Goal: Information Seeking & Learning: Check status

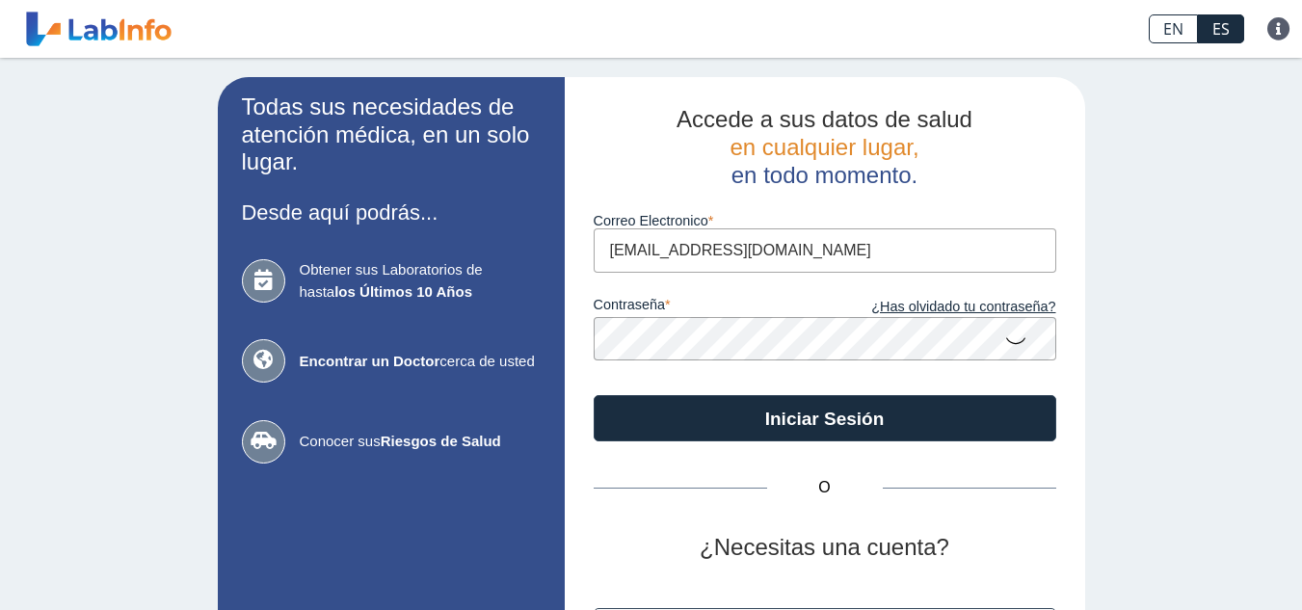
click at [792, 418] on button "Iniciar Sesión" at bounding box center [825, 418] width 463 height 46
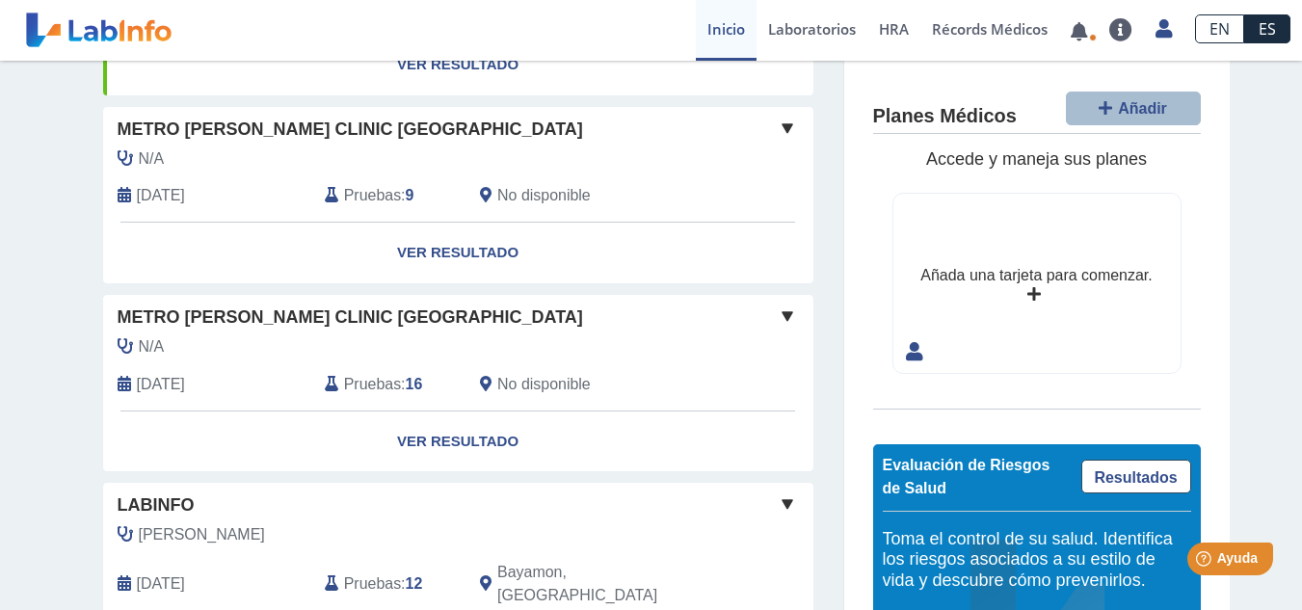
scroll to position [411, 0]
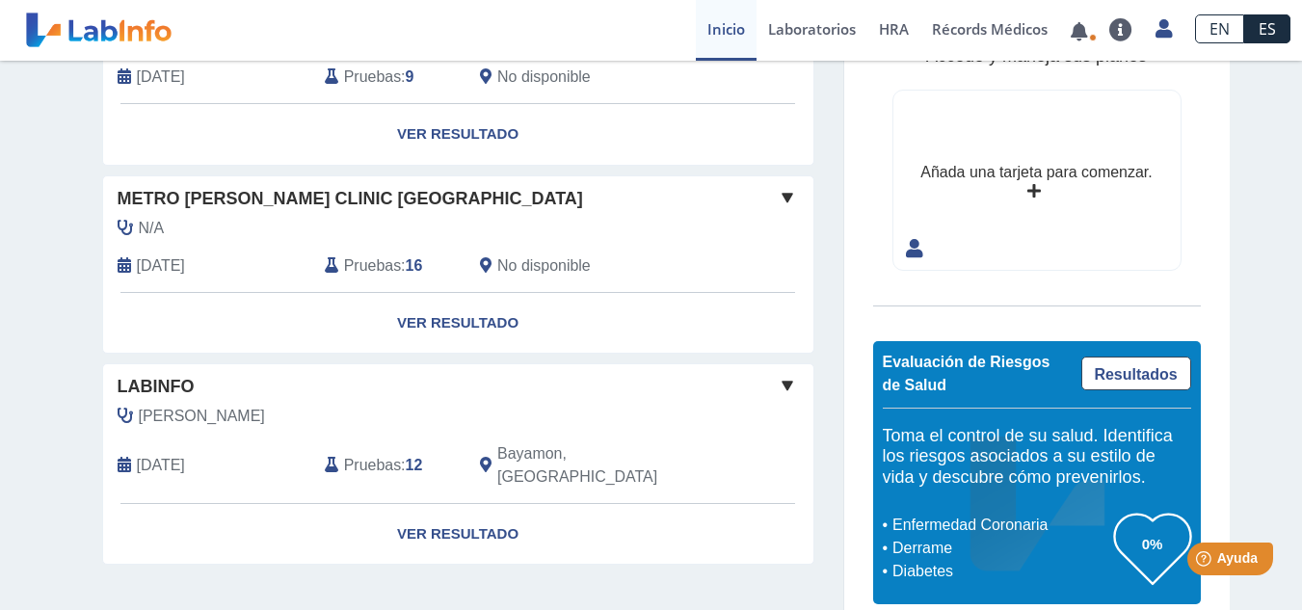
drag, startPoint x: 1258, startPoint y: 419, endPoint x: 1316, endPoint y: 159, distance: 266.6
click at [1267, 390] on div "Mis Laboratorios Añadir Obtenga resultados de hasta los últimos 10 años . Metro…" at bounding box center [651, 142] width 1302 height 984
click at [300, 235] on div "N/A" at bounding box center [414, 228] width 623 height 23
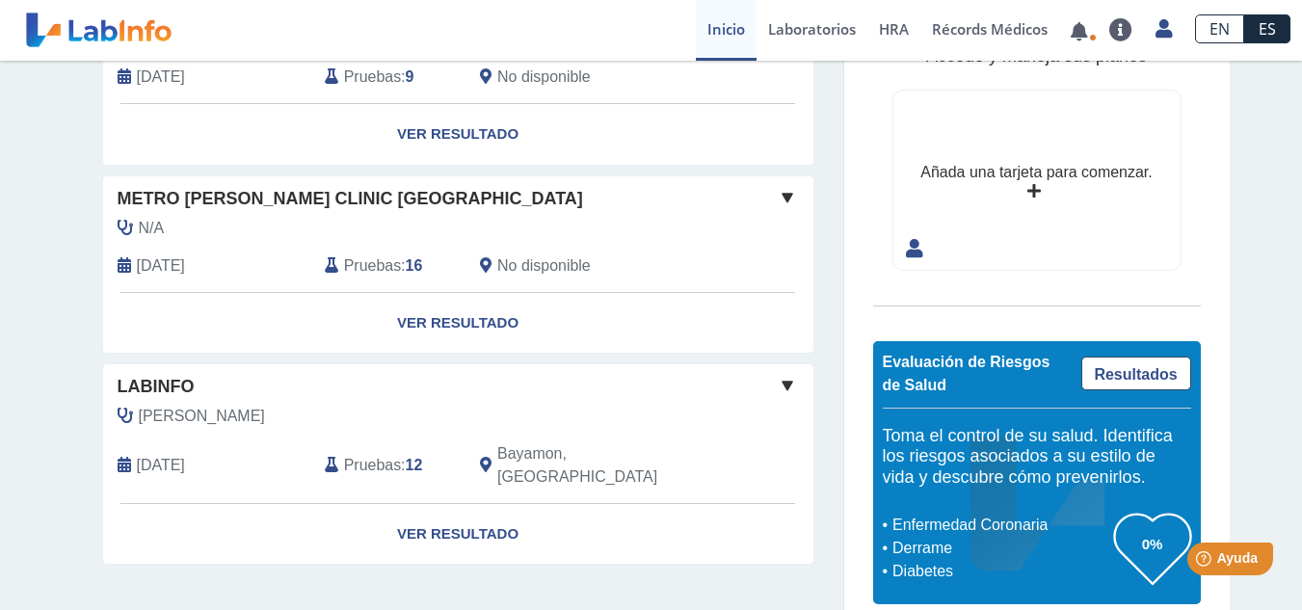
click at [379, 264] on span "Pruebas" at bounding box center [372, 265] width 57 height 23
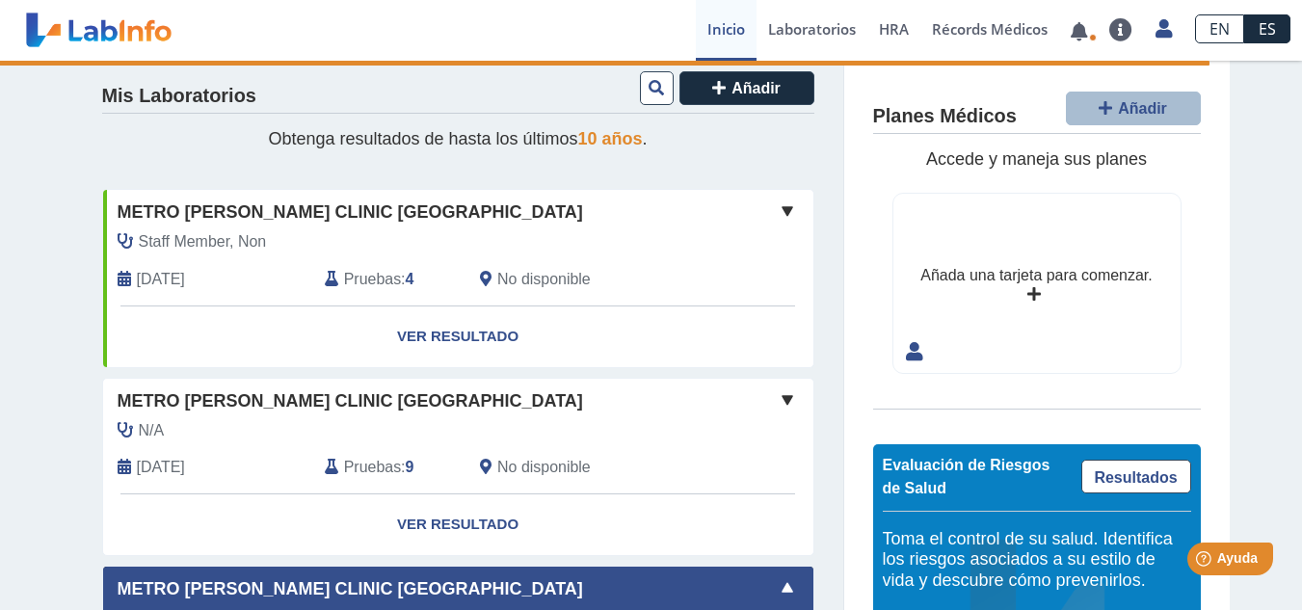
scroll to position [0, 0]
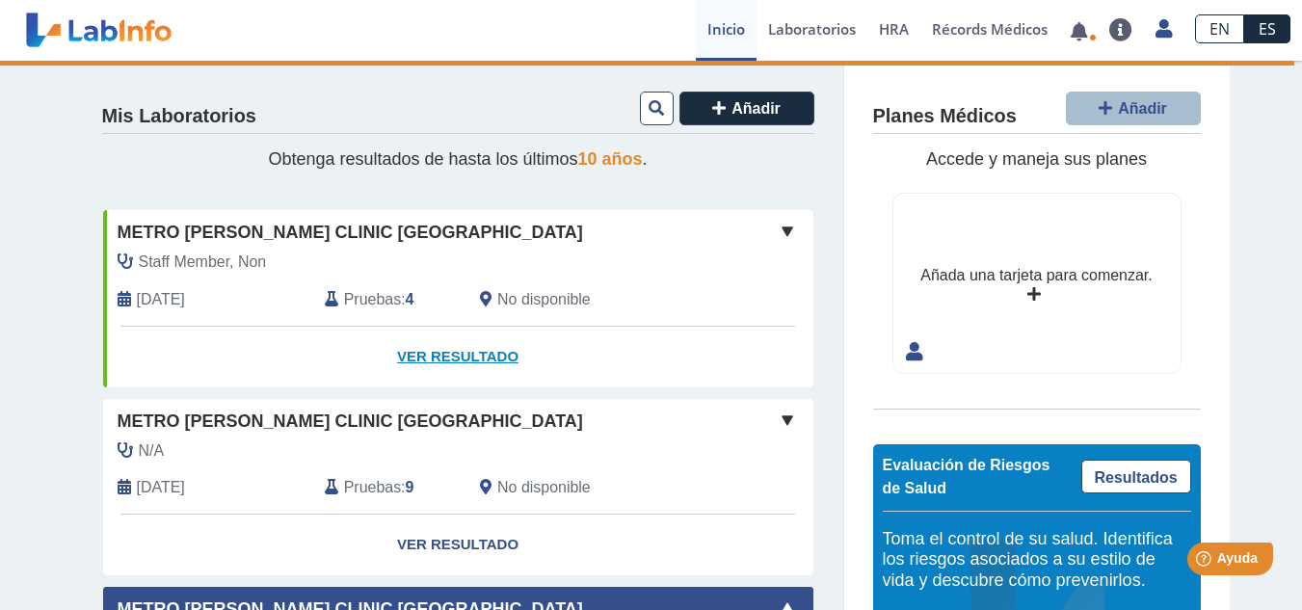
click at [436, 356] on link "Ver Resultado" at bounding box center [458, 357] width 710 height 61
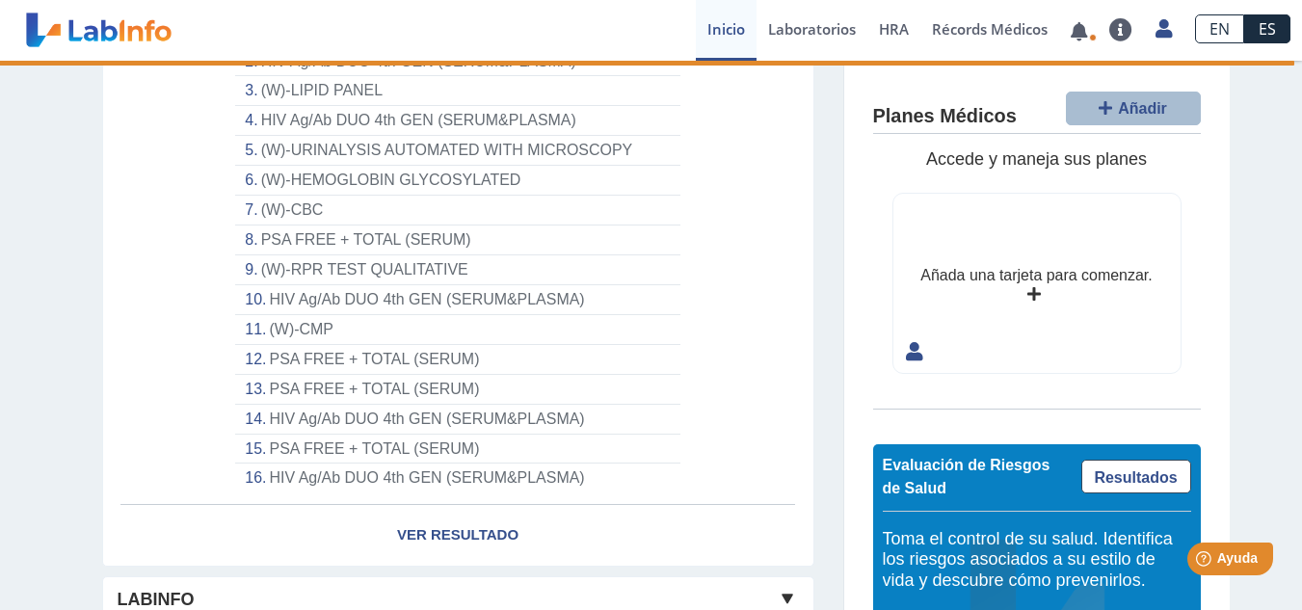
scroll to position [810, 0]
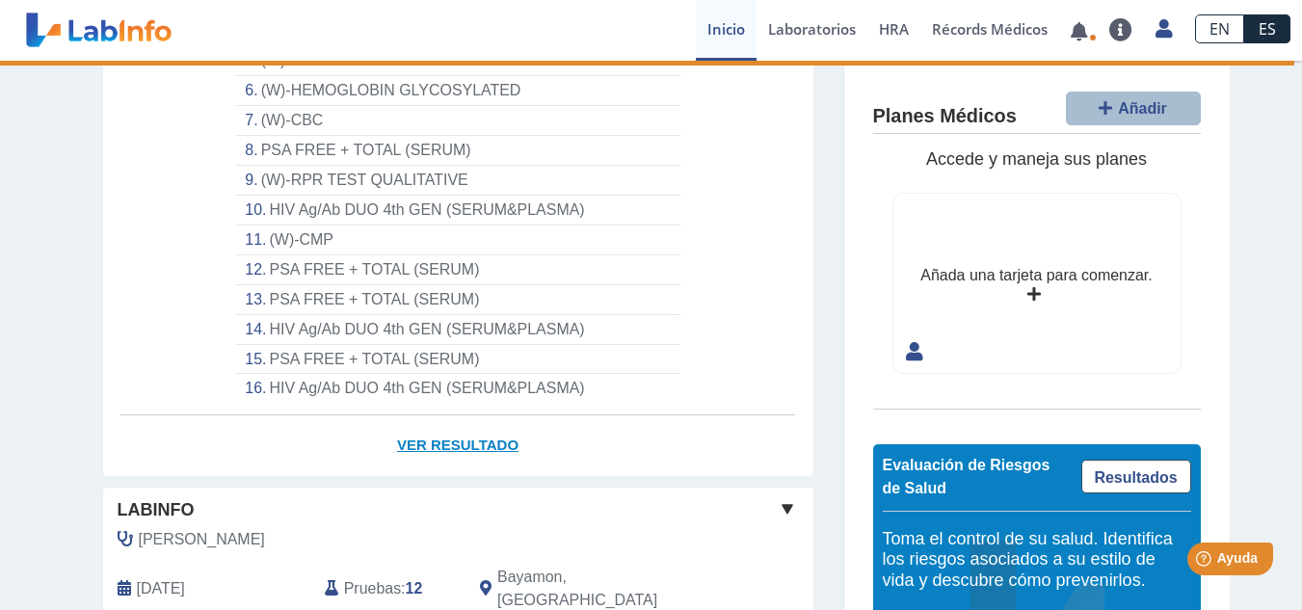
click at [423, 444] on link "Ver Resultado" at bounding box center [458, 445] width 710 height 61
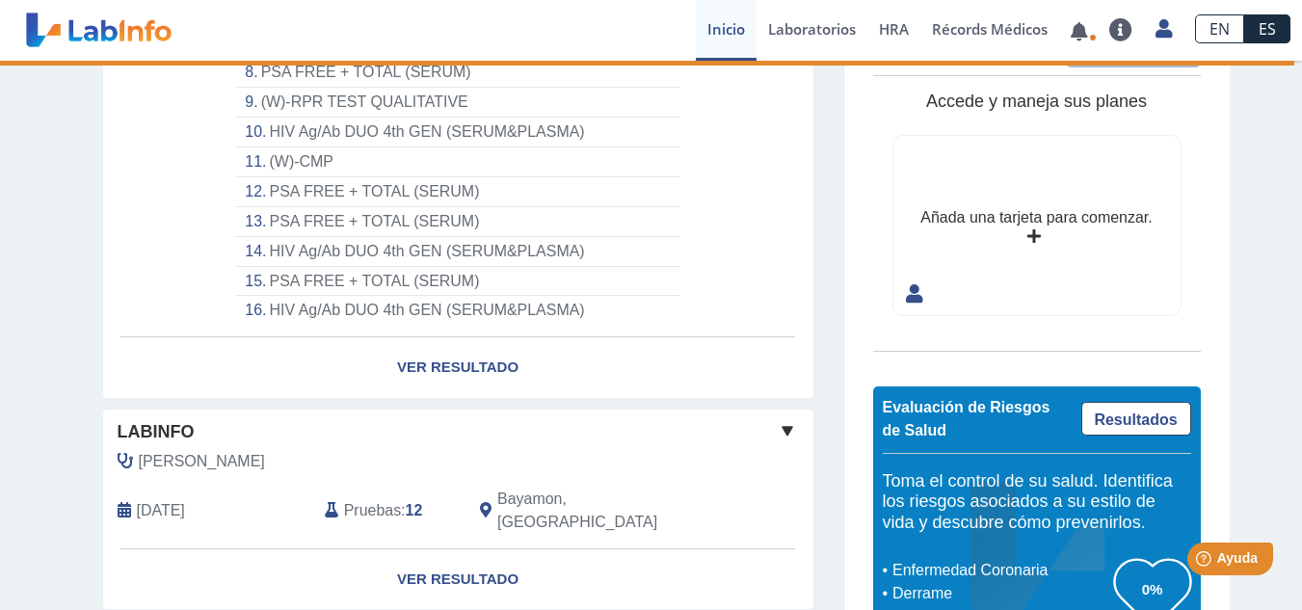
scroll to position [933, 0]
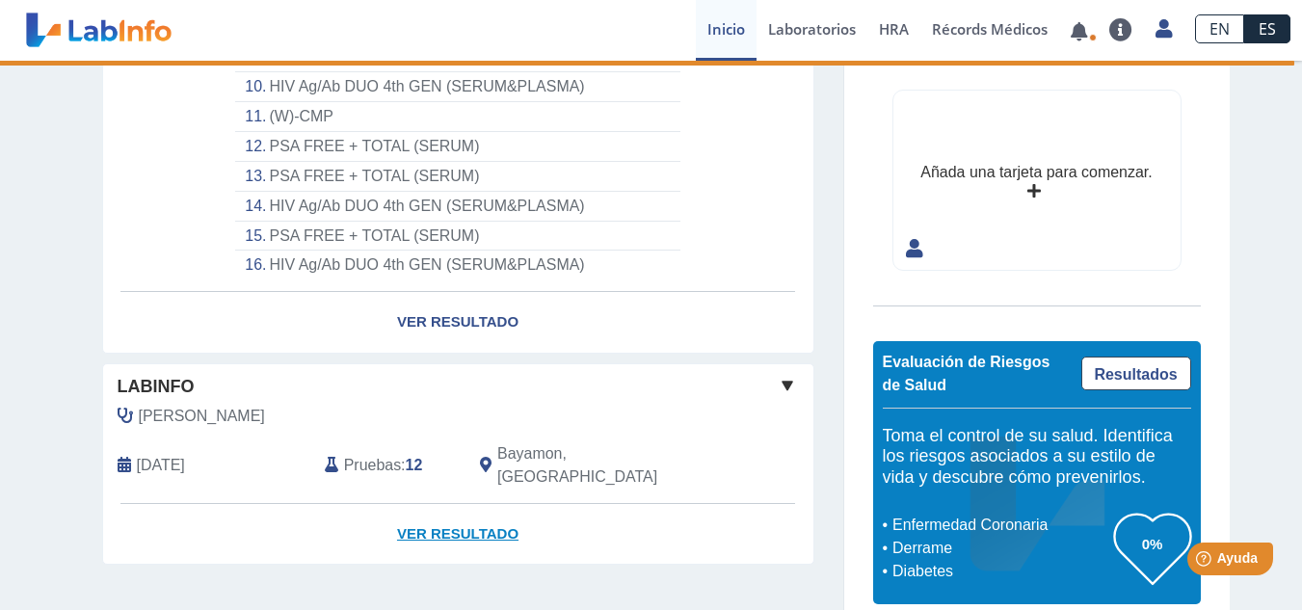
click at [415, 506] on link "Ver Resultado" at bounding box center [458, 534] width 710 height 61
click at [452, 314] on link "Ver Resultado" at bounding box center [458, 322] width 710 height 61
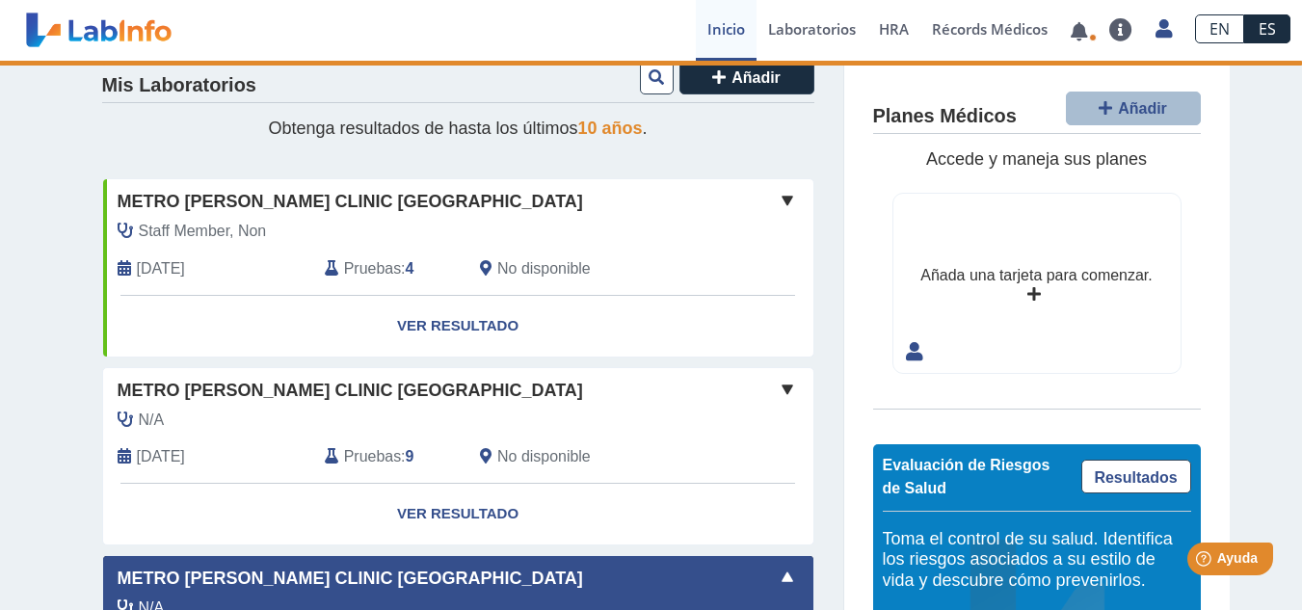
scroll to position [0, 0]
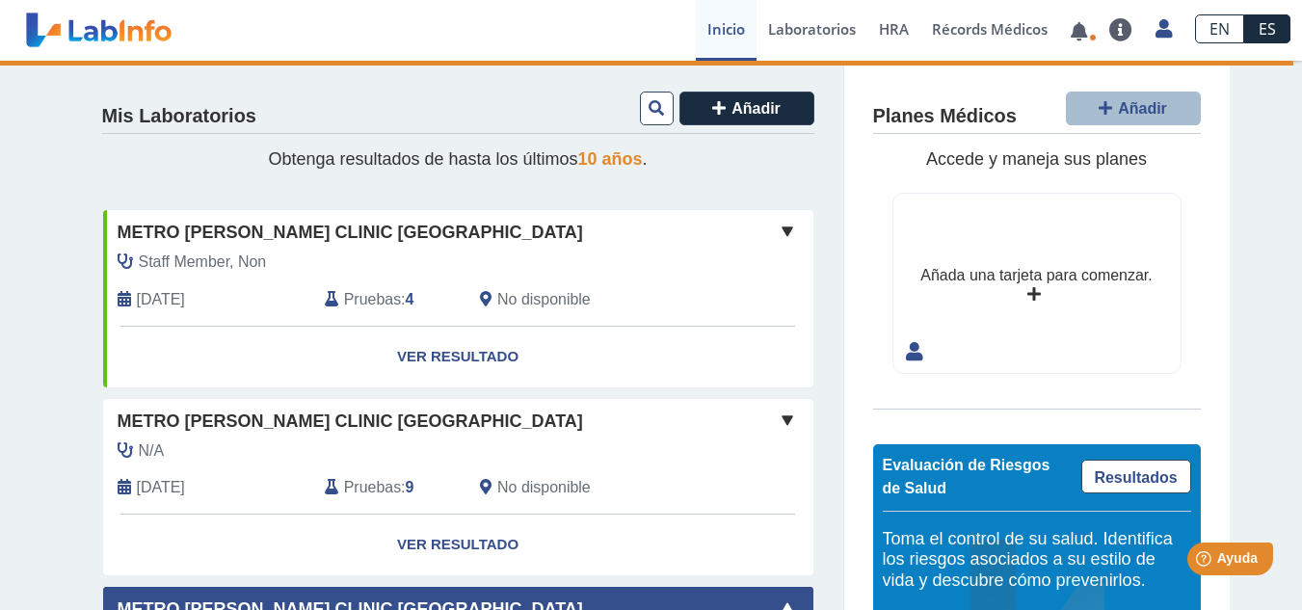
click at [351, 303] on span "Pruebas" at bounding box center [372, 299] width 57 height 23
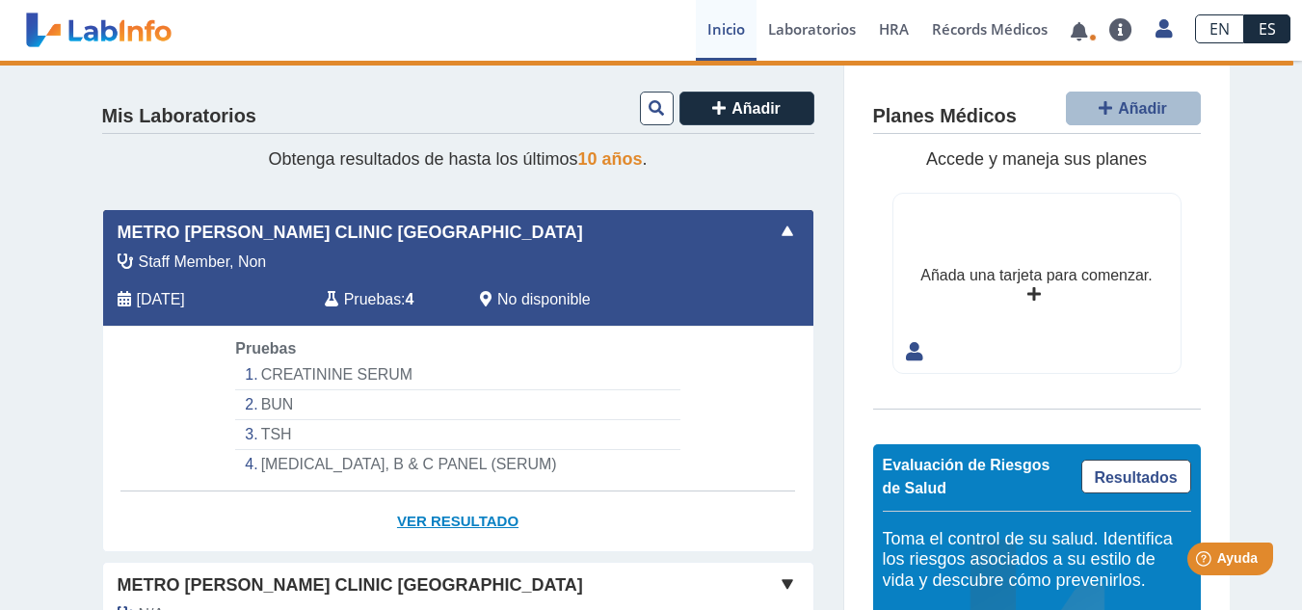
click at [423, 519] on link "Ver Resultado" at bounding box center [458, 522] width 710 height 61
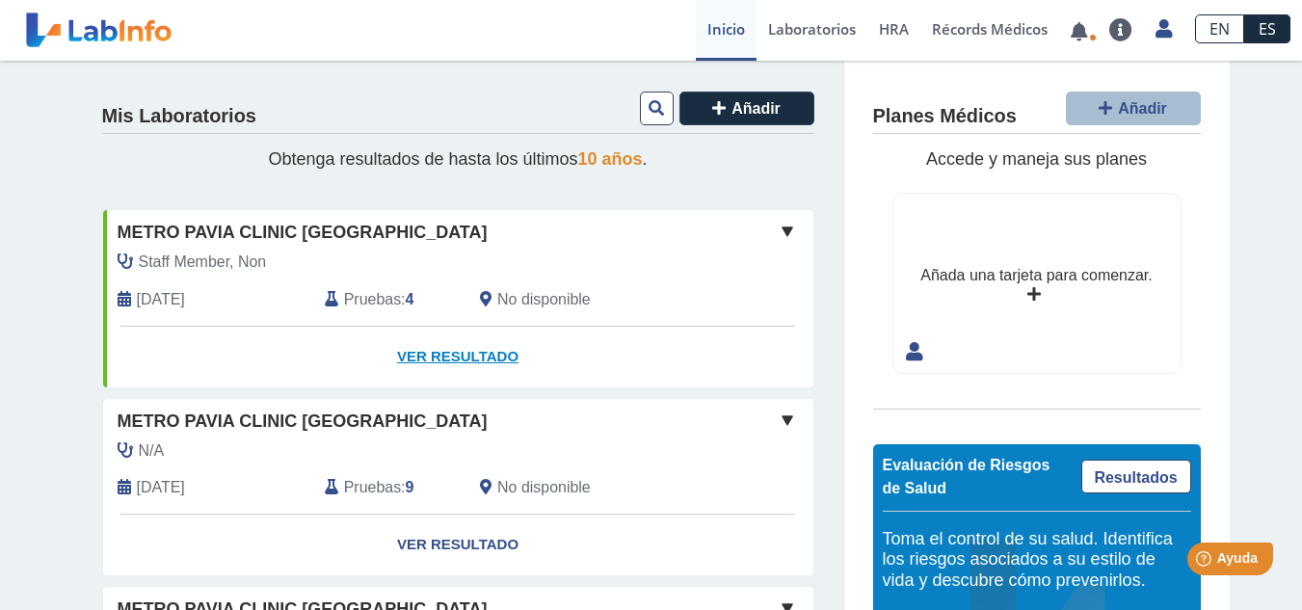
click at [454, 354] on link "Ver Resultado" at bounding box center [458, 357] width 710 height 61
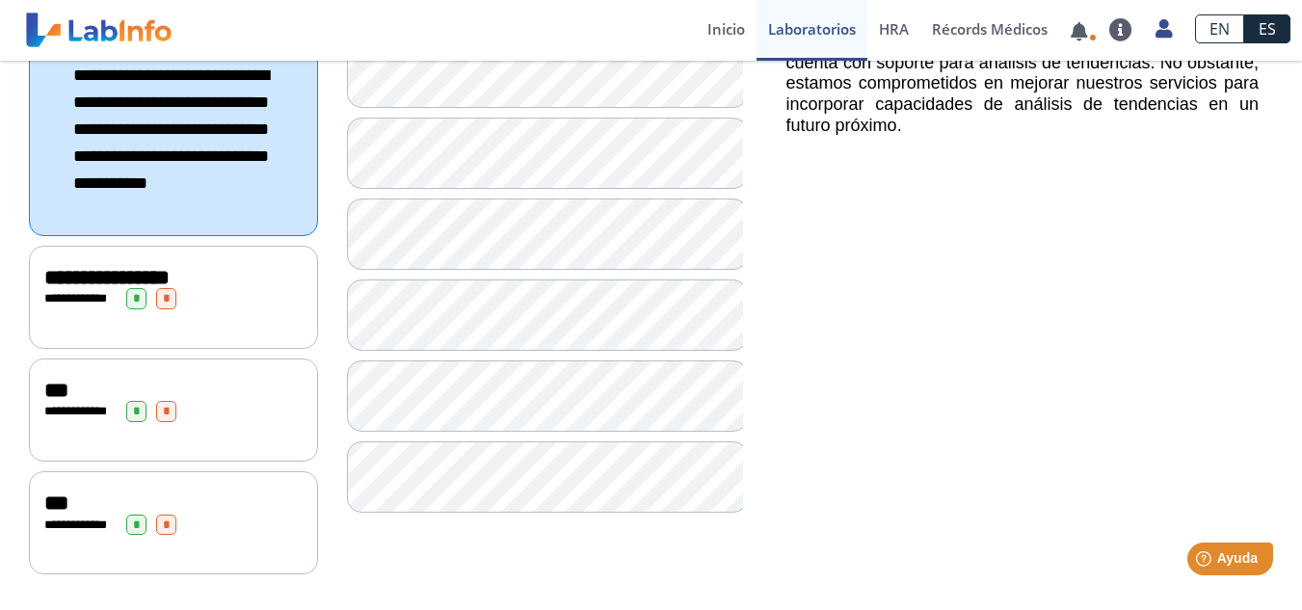
scroll to position [188, 0]
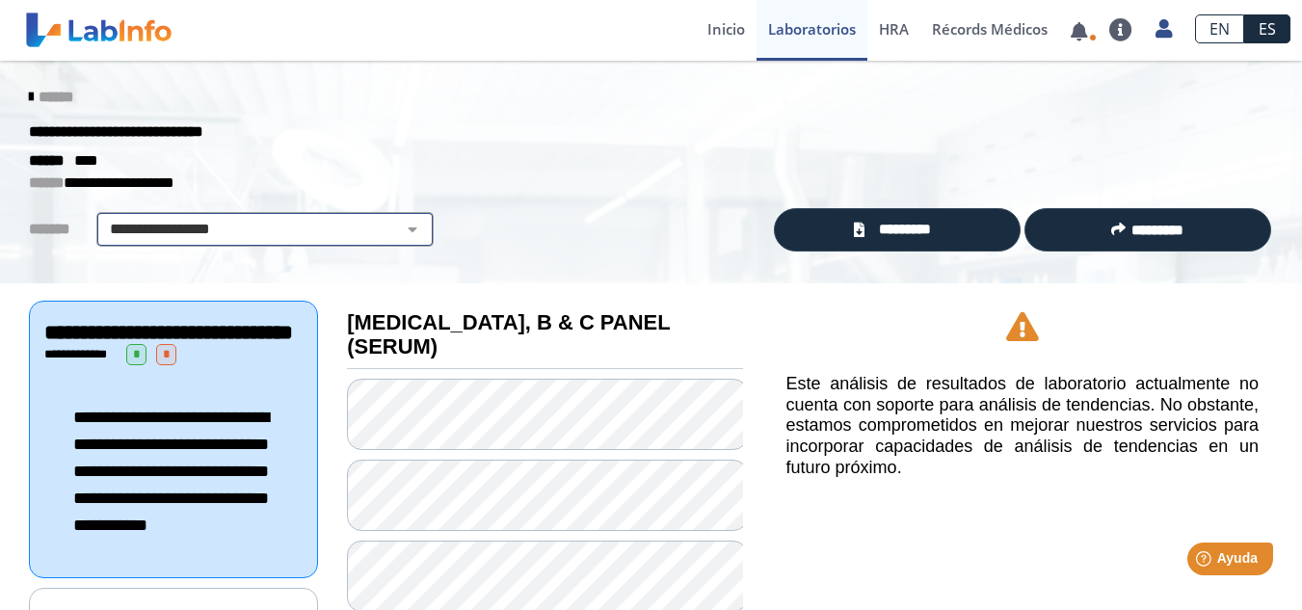
click at [399, 227] on select "**********" at bounding box center [265, 229] width 326 height 23
click at [396, 227] on select "**********" at bounding box center [265, 229] width 326 height 23
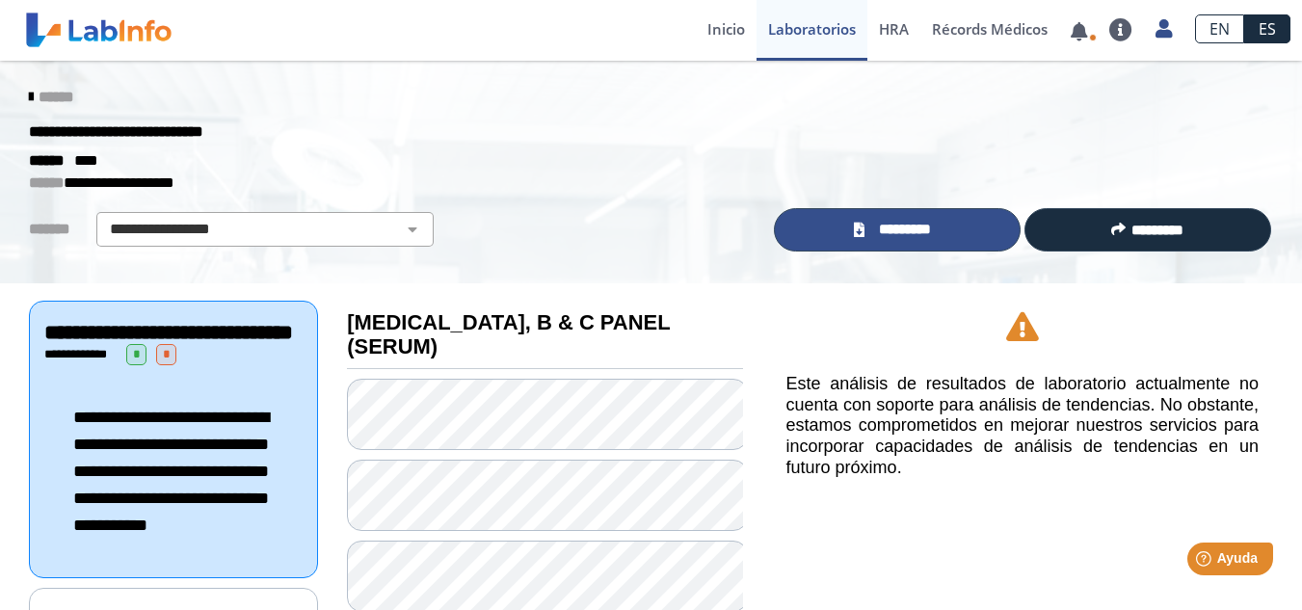
click at [872, 236] on span "*********" at bounding box center [905, 230] width 70 height 22
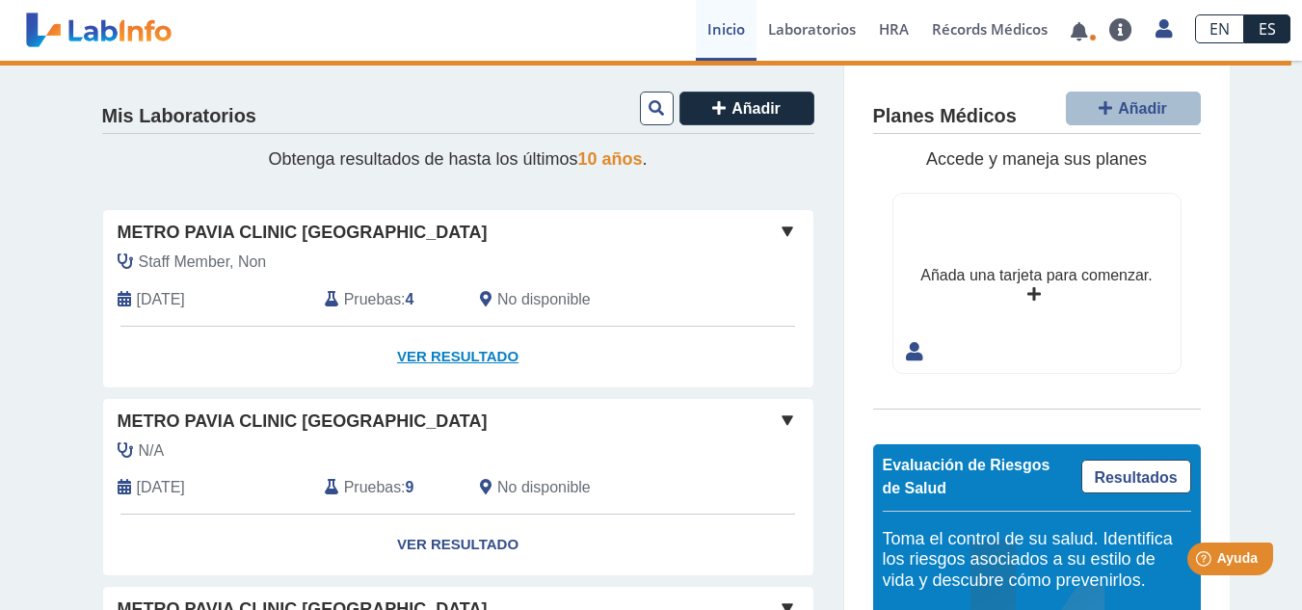
click at [428, 353] on link "Ver Resultado" at bounding box center [458, 357] width 710 height 61
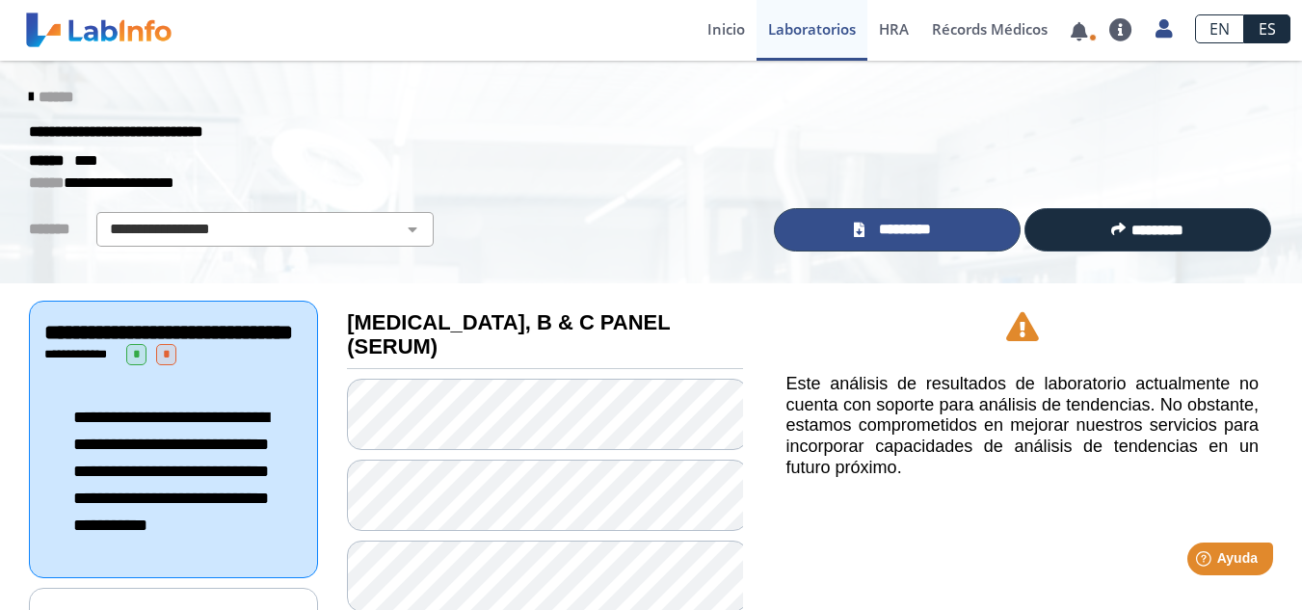
click at [892, 227] on span "*********" at bounding box center [905, 230] width 70 height 22
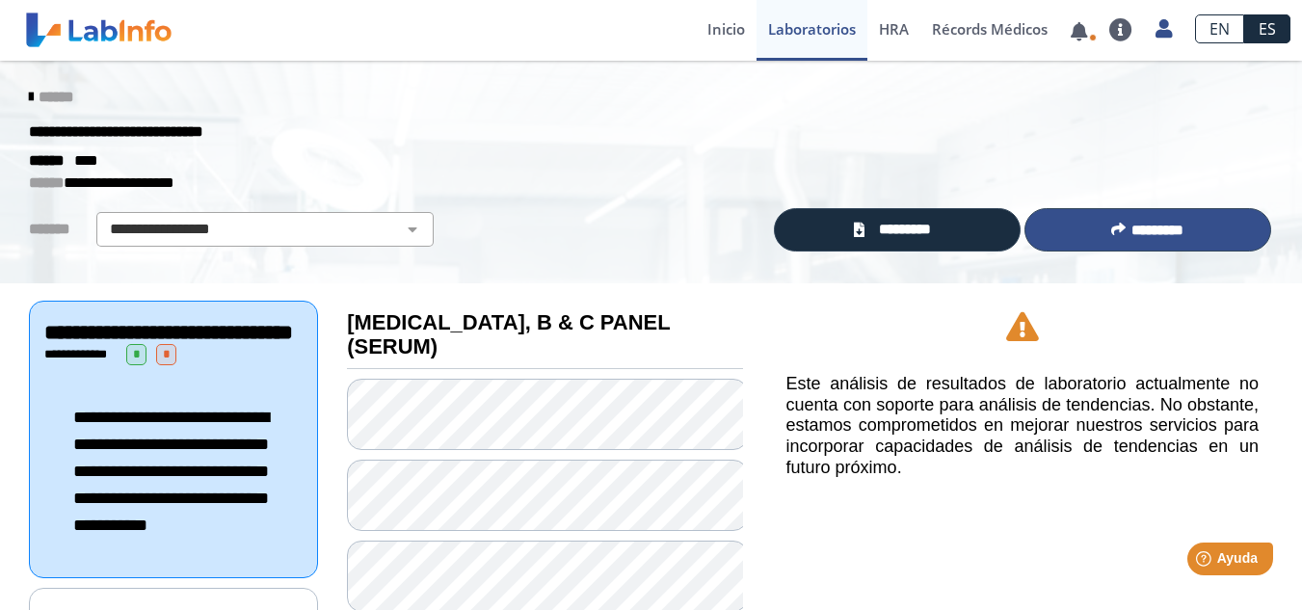
click at [1121, 223] on button "*********" at bounding box center [1148, 229] width 247 height 43
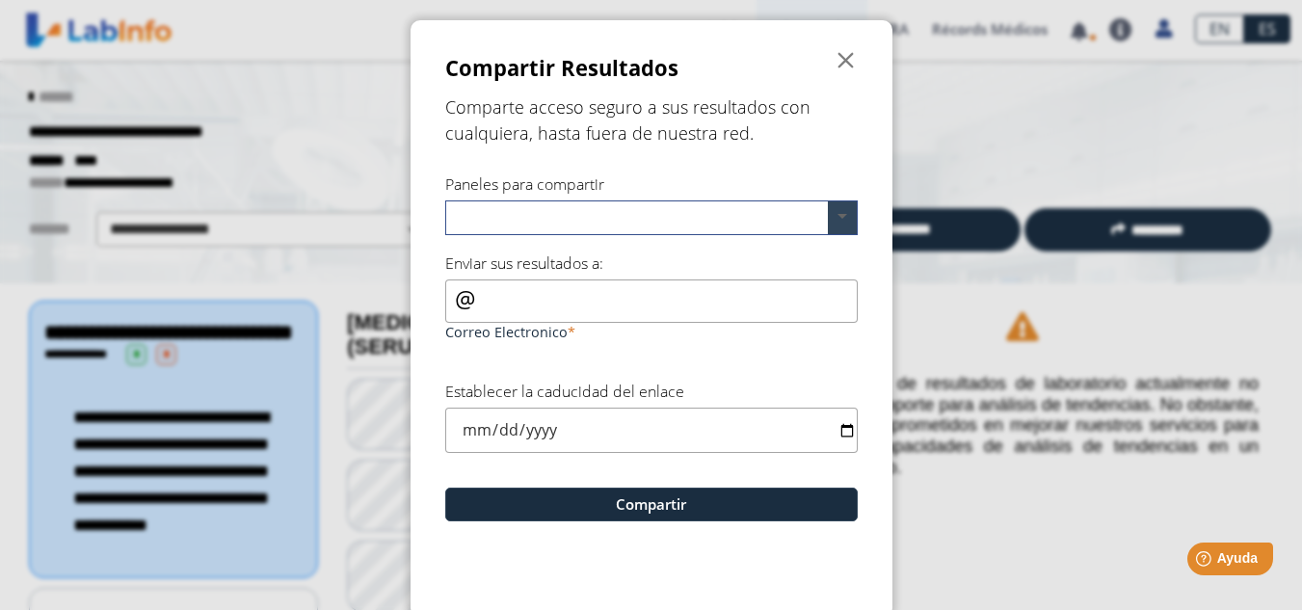
click at [838, 214] on span at bounding box center [842, 217] width 29 height 33
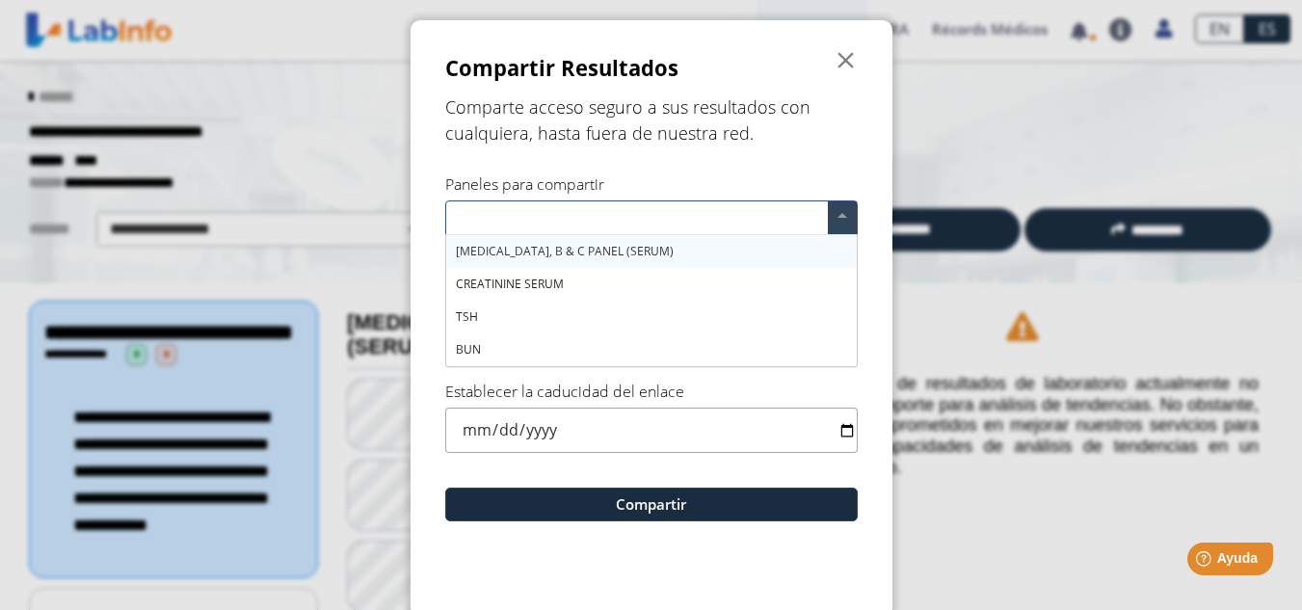
click at [692, 253] on div "[MEDICAL_DATA], B & C PANEL (SERUM)" at bounding box center [651, 251] width 411 height 33
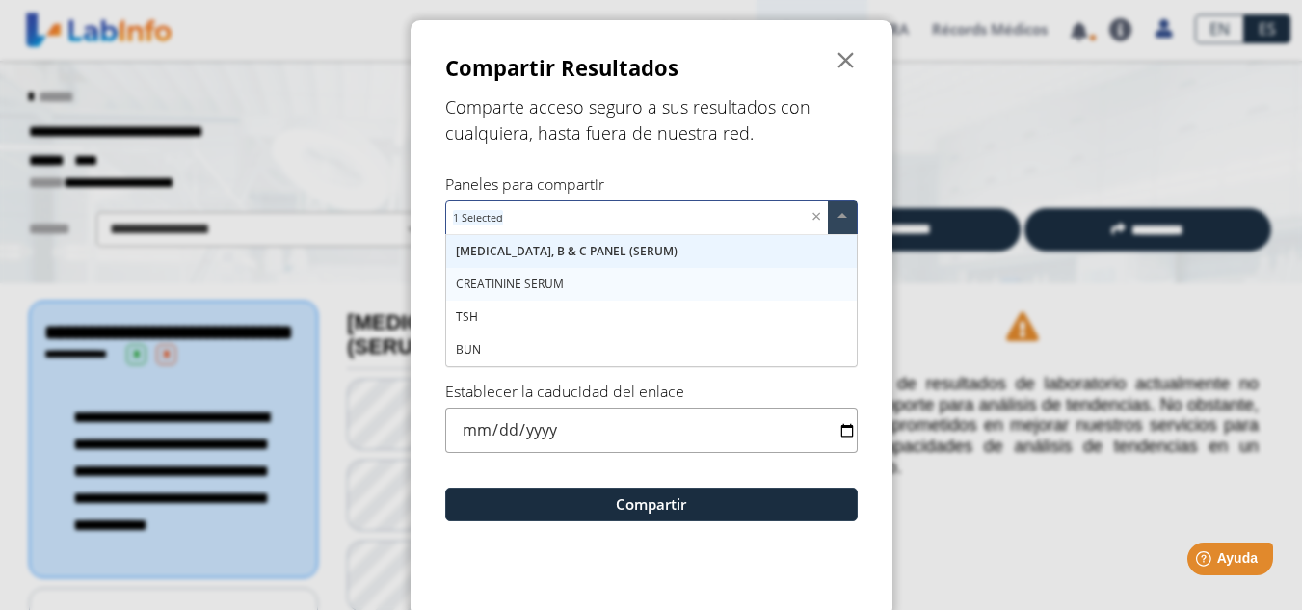
click at [680, 280] on div "CREATININE SERUM" at bounding box center [651, 284] width 411 height 33
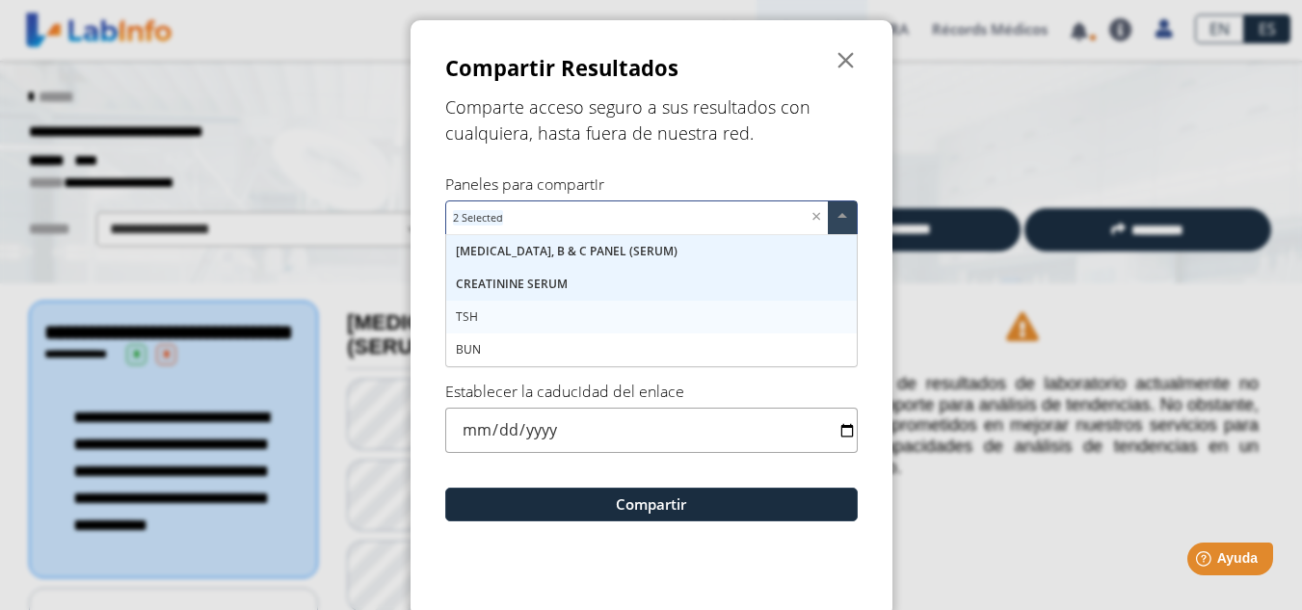
click at [651, 320] on div "TSH" at bounding box center [651, 317] width 411 height 33
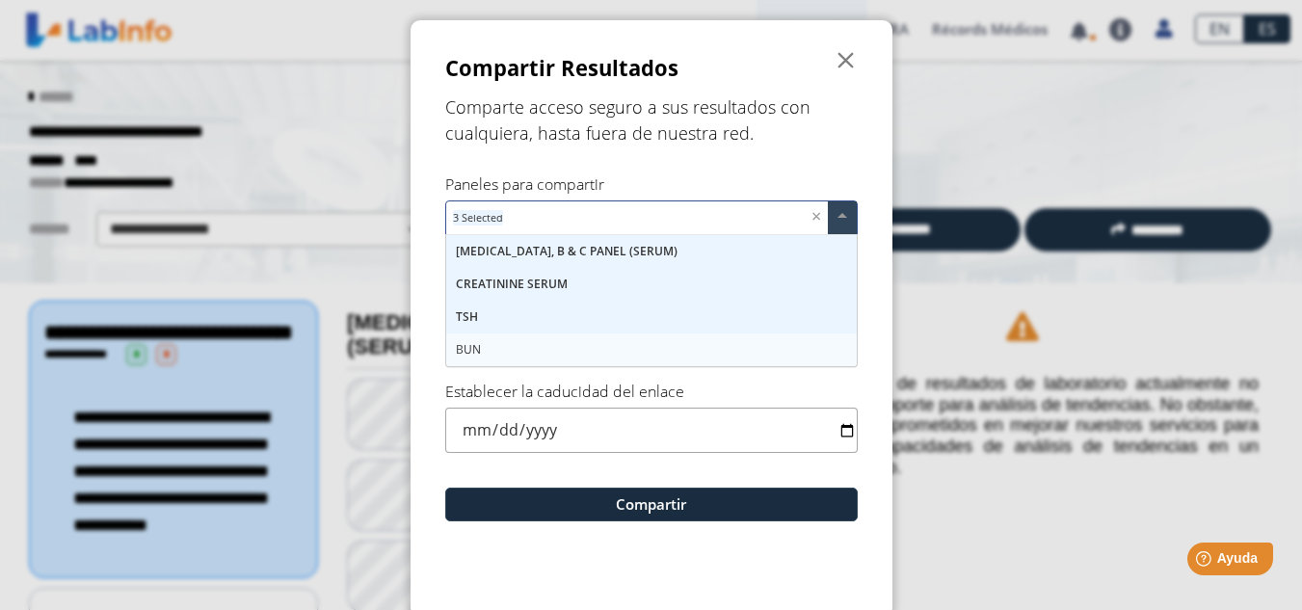
click at [652, 349] on div "BUN" at bounding box center [651, 350] width 411 height 33
click at [837, 427] on input "date" at bounding box center [651, 430] width 413 height 45
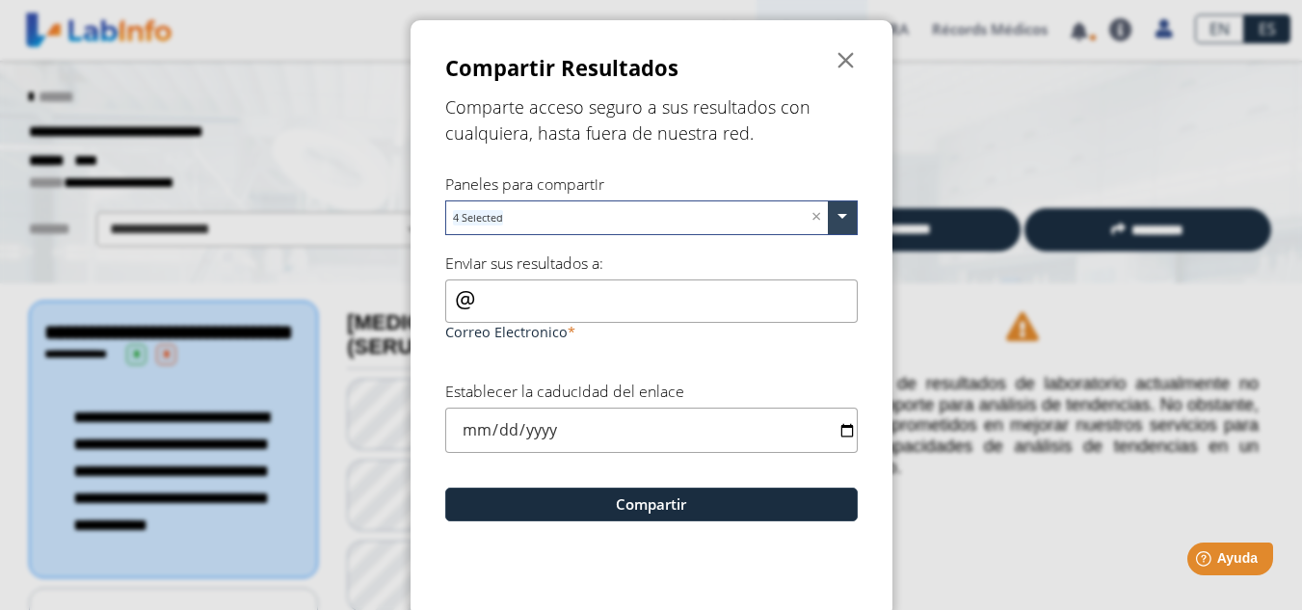
type input "[DATE]"
click at [539, 299] on input "Correo Electronico" at bounding box center [651, 301] width 413 height 43
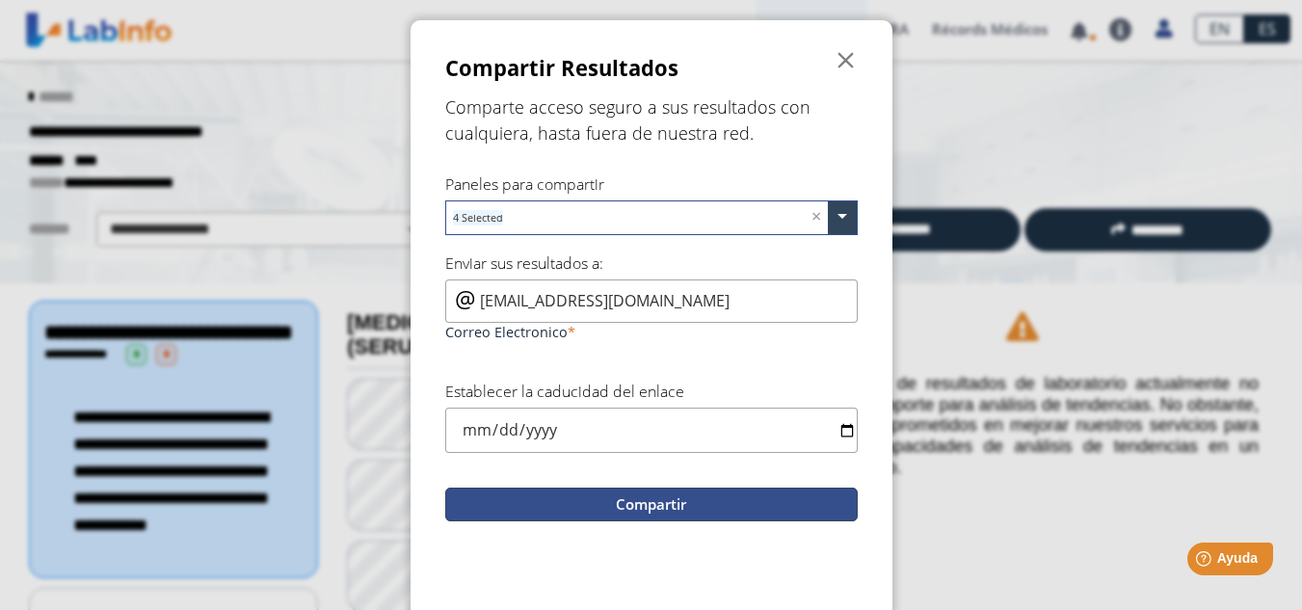
type input "[EMAIL_ADDRESS][DOMAIN_NAME]"
click at [613, 509] on button "Compartir" at bounding box center [651, 505] width 413 height 34
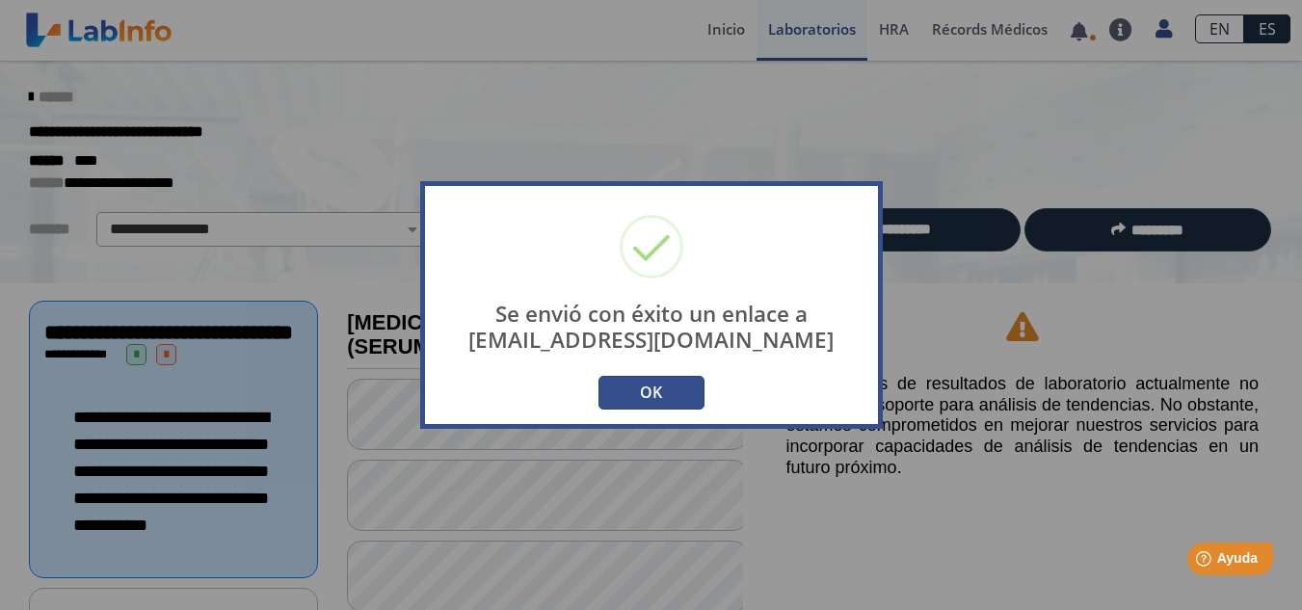
click at [682, 392] on button "OK" at bounding box center [652, 393] width 106 height 34
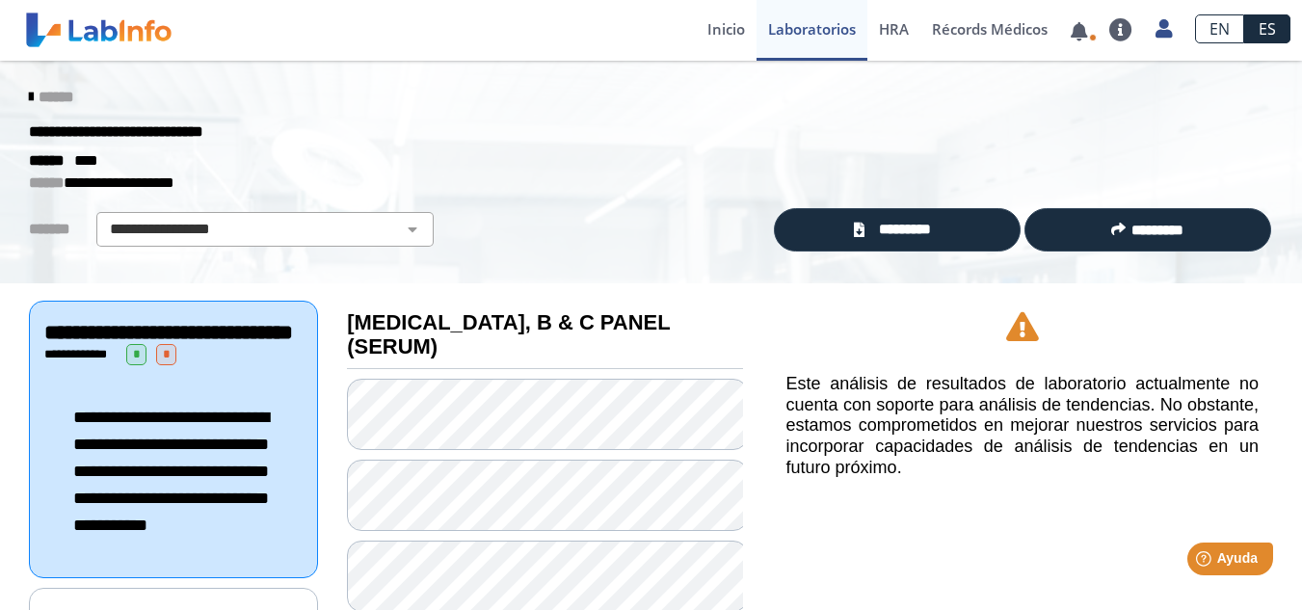
click at [844, 575] on div "**********" at bounding box center [1023, 604] width 530 height 643
click at [29, 93] on icon at bounding box center [31, 97] width 4 height 15
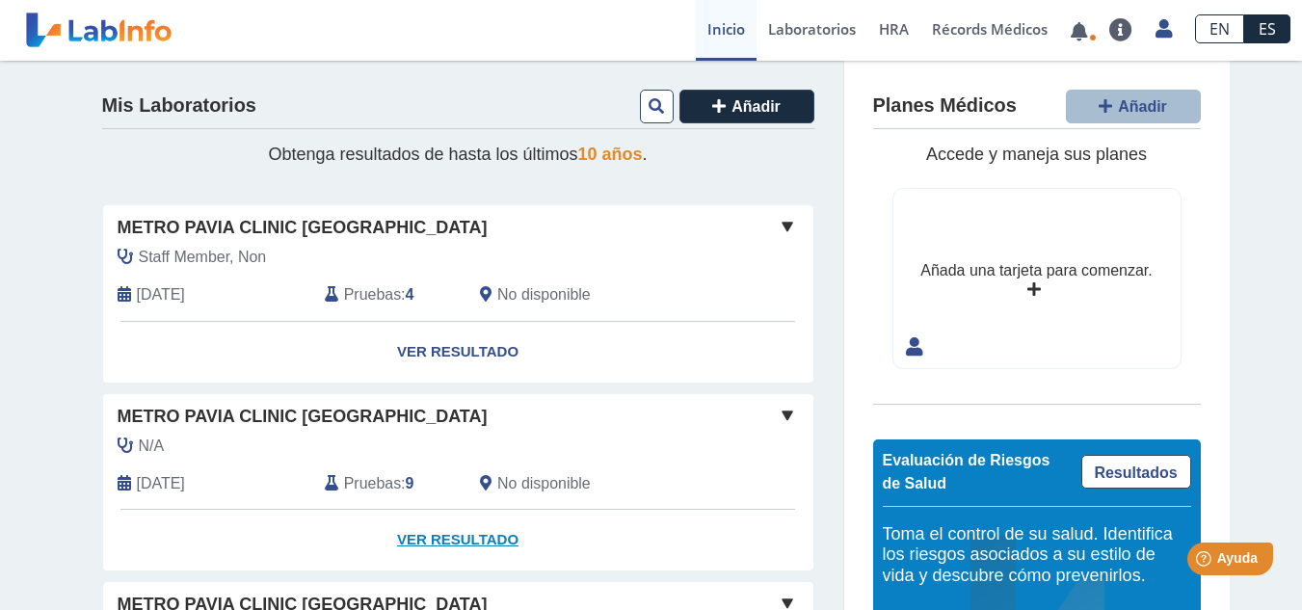
click at [445, 539] on link "Ver Resultado" at bounding box center [458, 540] width 710 height 61
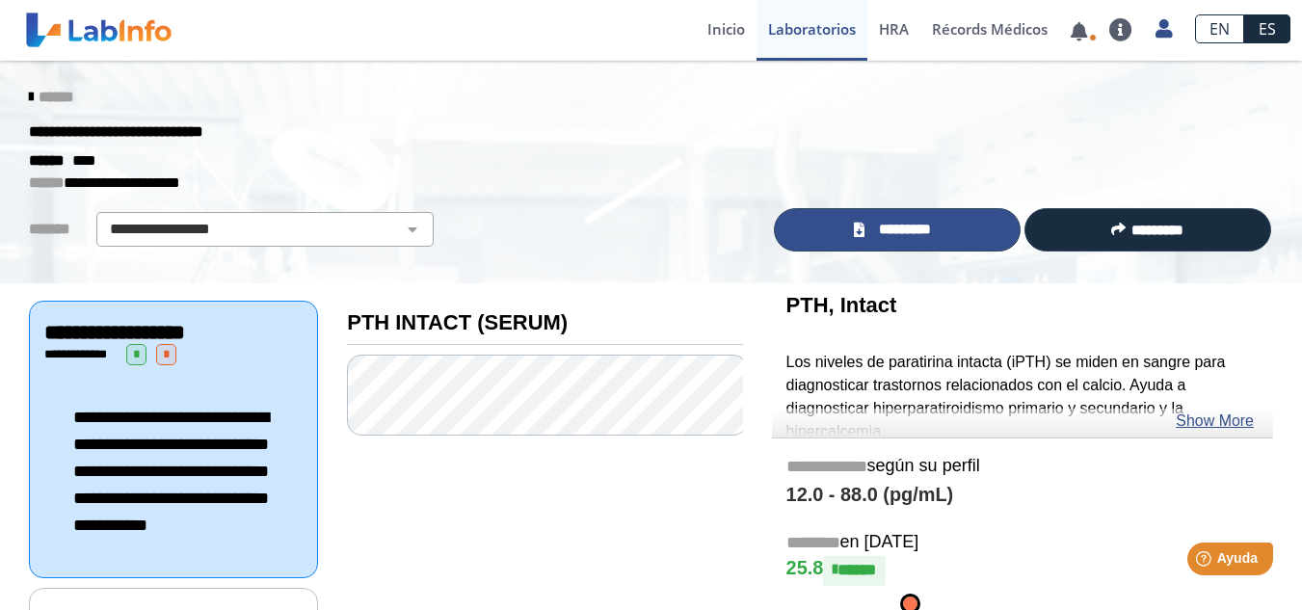
click at [870, 233] on span "*********" at bounding box center [905, 230] width 70 height 22
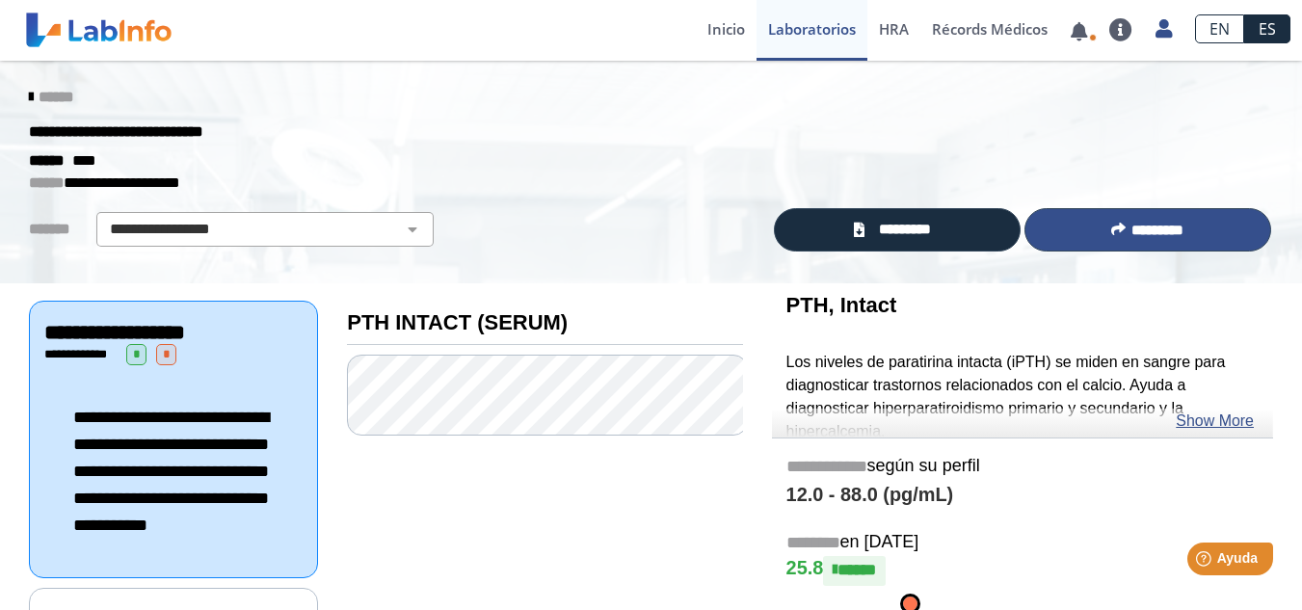
click at [1093, 225] on button "*********" at bounding box center [1148, 229] width 247 height 43
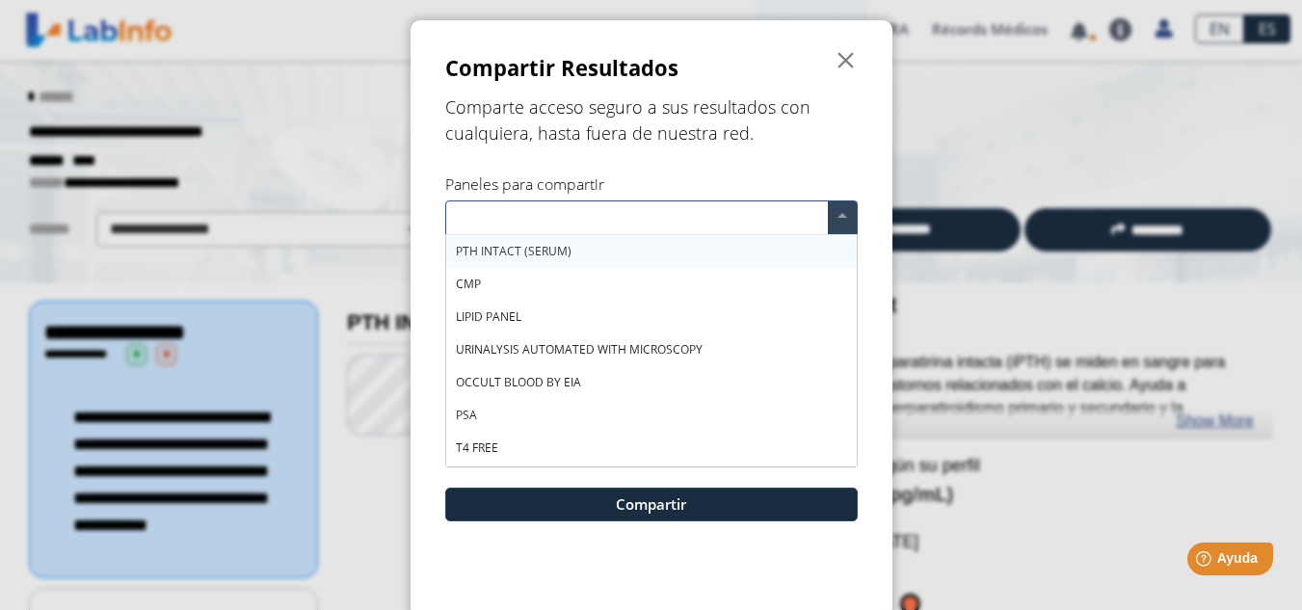
click at [810, 249] on div "PTH INTACT (SERUM)" at bounding box center [651, 251] width 411 height 33
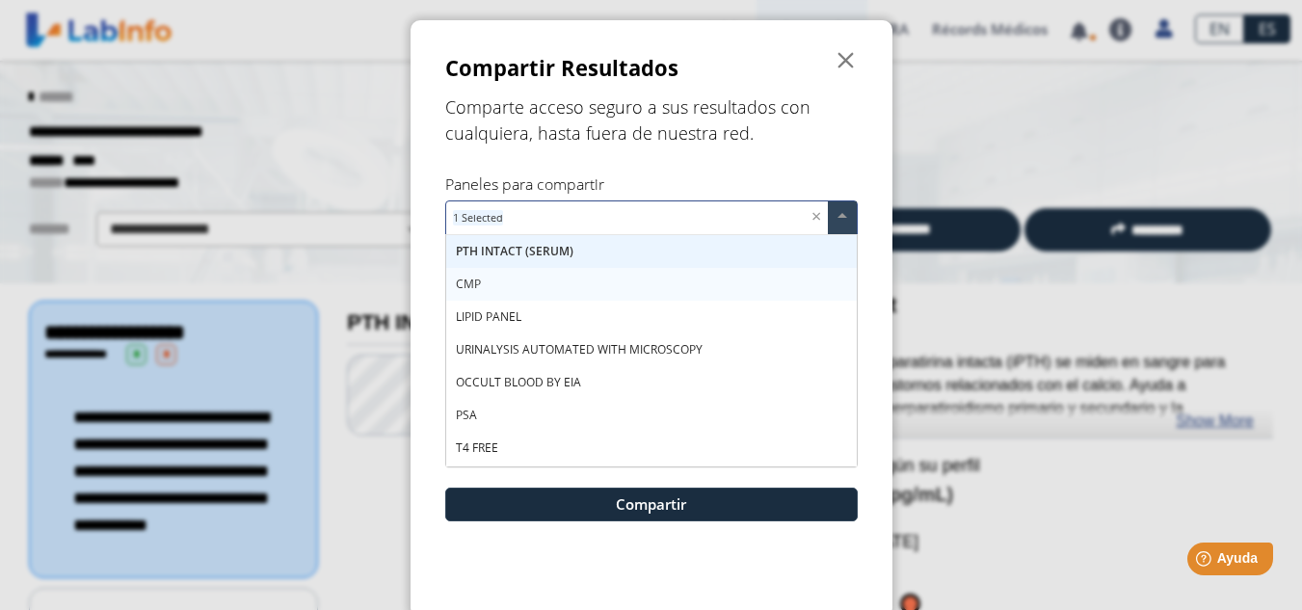
click at [778, 276] on div "CMP" at bounding box center [651, 284] width 411 height 33
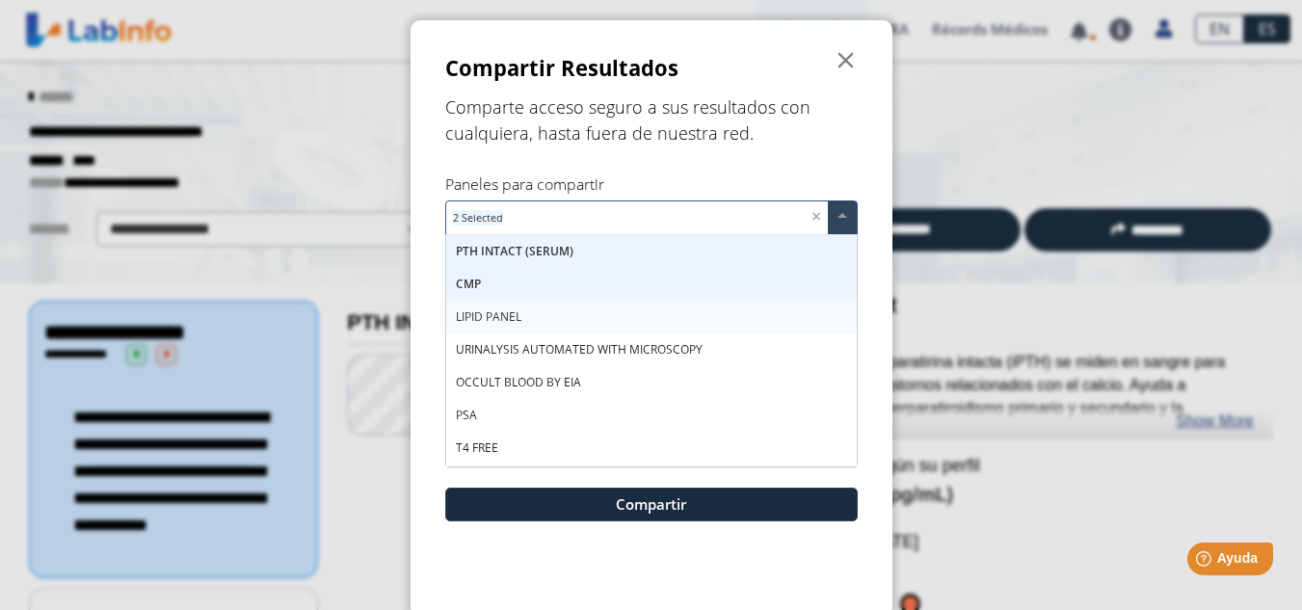
click at [763, 306] on div "LIPID PANEL" at bounding box center [651, 317] width 411 height 33
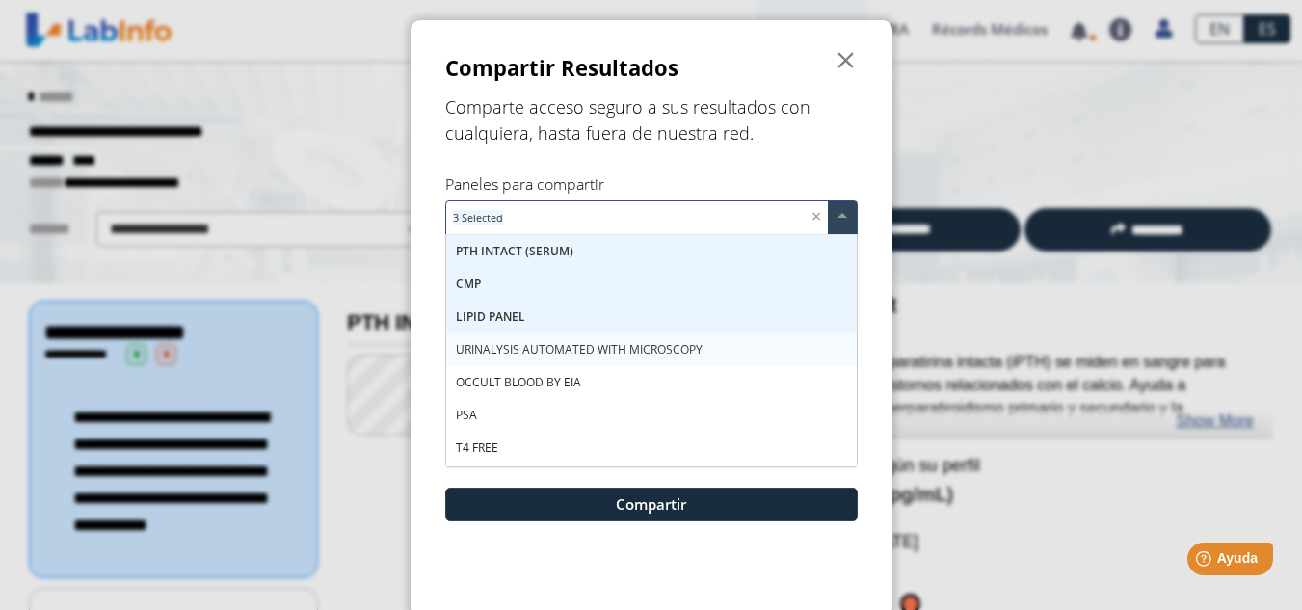
click at [762, 346] on div "URINALYSIS AUTOMATED WITH MICROSCOPY" at bounding box center [651, 350] width 411 height 33
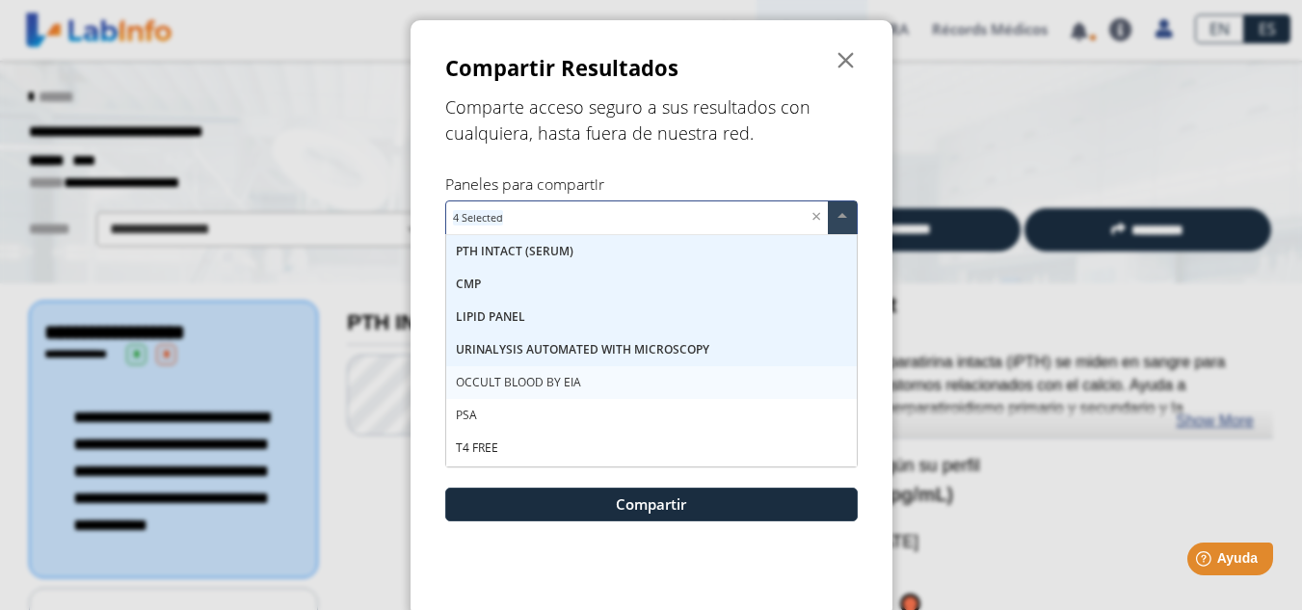
click at [736, 381] on div "OCCULT BLOOD BY EIA" at bounding box center [651, 382] width 411 height 33
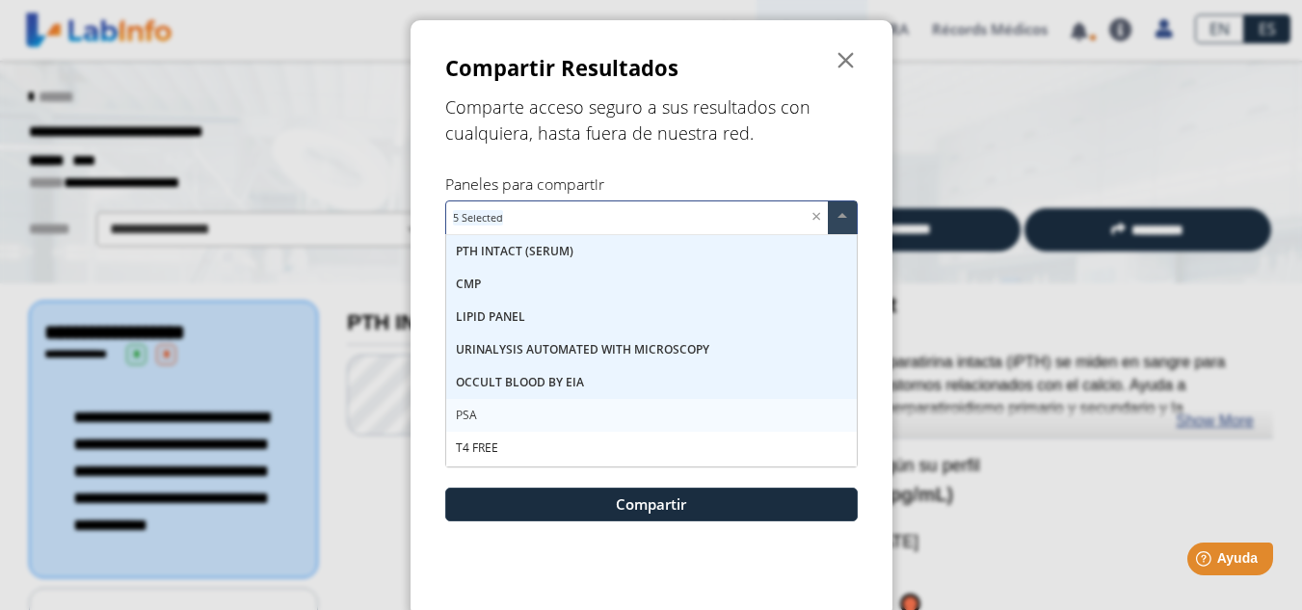
click at [689, 425] on div "PSA" at bounding box center [651, 415] width 411 height 33
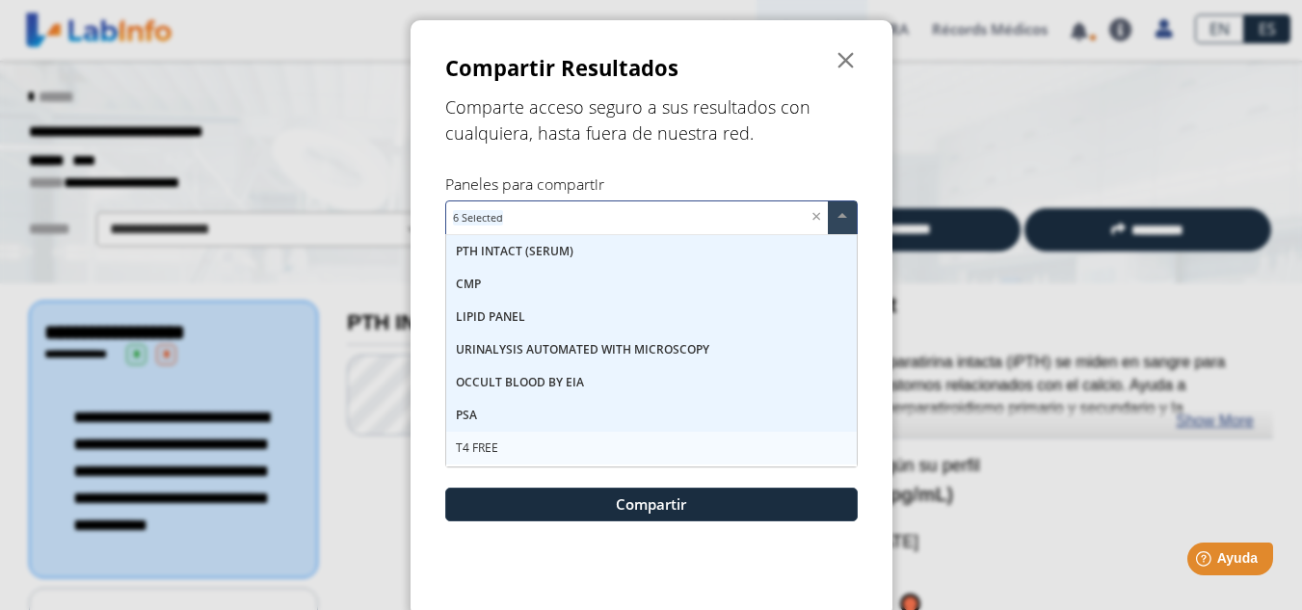
click at [682, 448] on div "T4 FREE" at bounding box center [651, 448] width 411 height 33
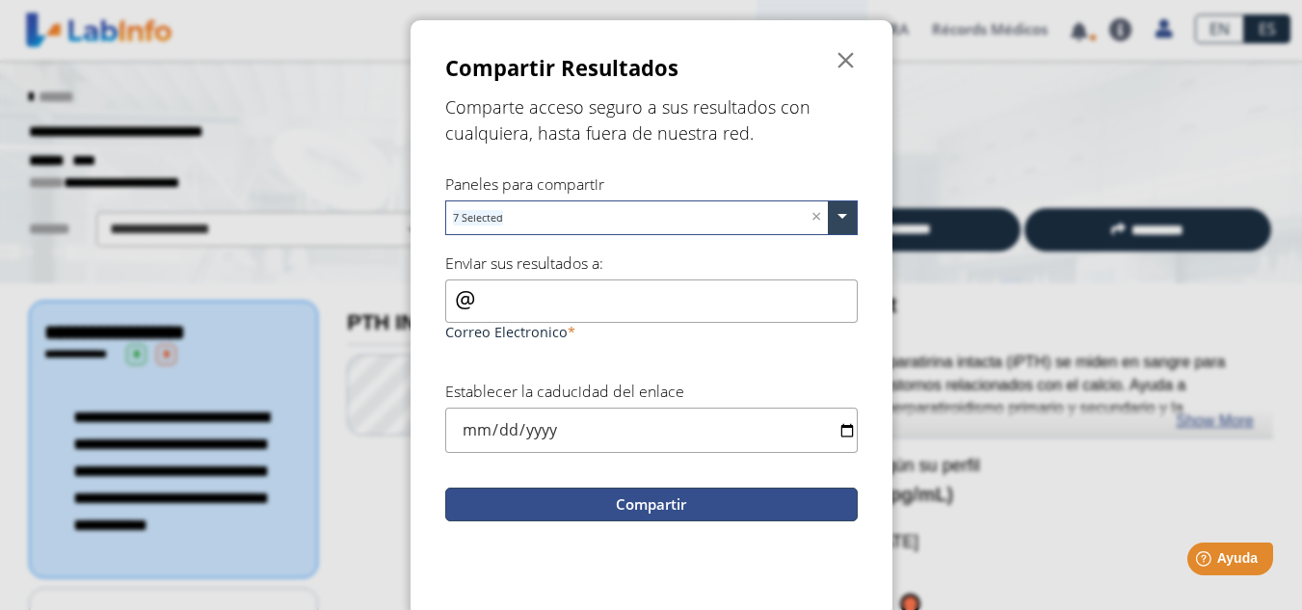
click at [661, 505] on button "Compartir" at bounding box center [651, 505] width 413 height 34
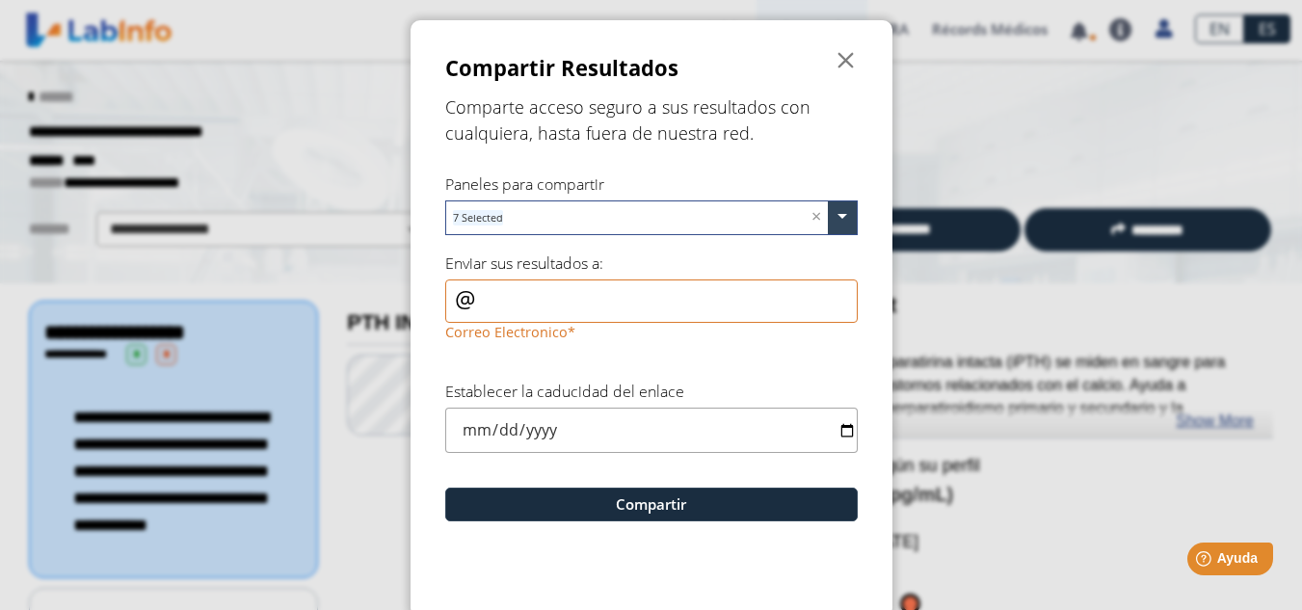
click at [833, 434] on input "date" at bounding box center [651, 430] width 413 height 45
type input "[DATE]"
click at [481, 301] on input "Correo Electronico" at bounding box center [651, 301] width 413 height 43
type input "[EMAIL_ADDRESS][DOMAIN_NAME]"
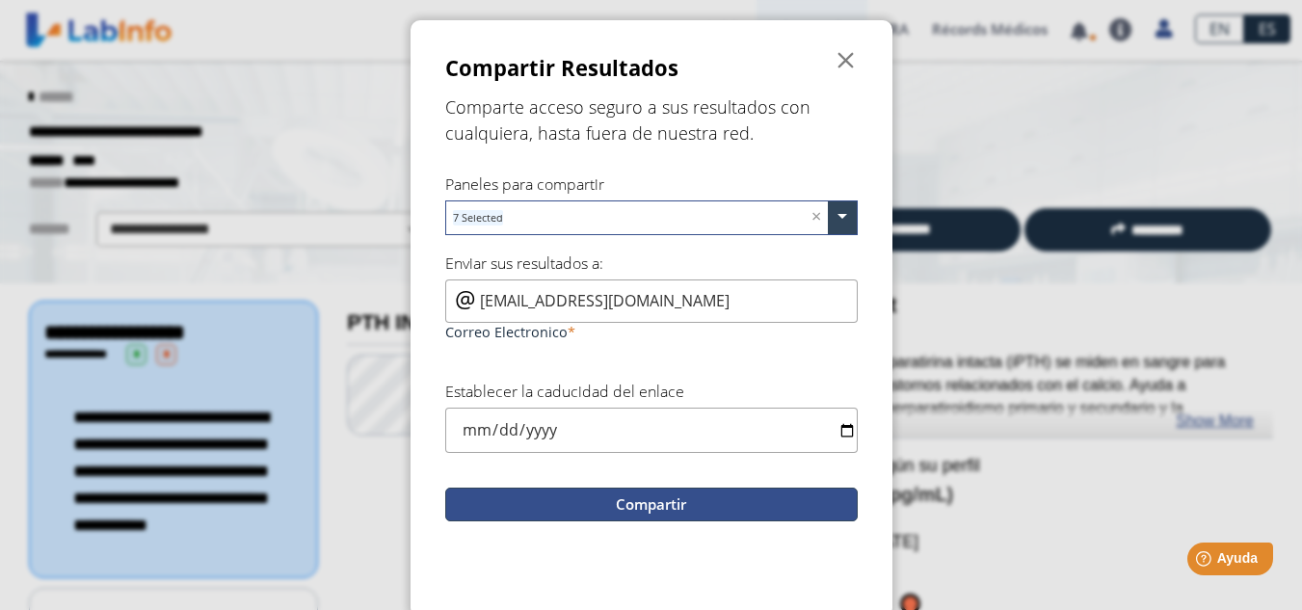
click at [670, 504] on button "Compartir" at bounding box center [651, 505] width 413 height 34
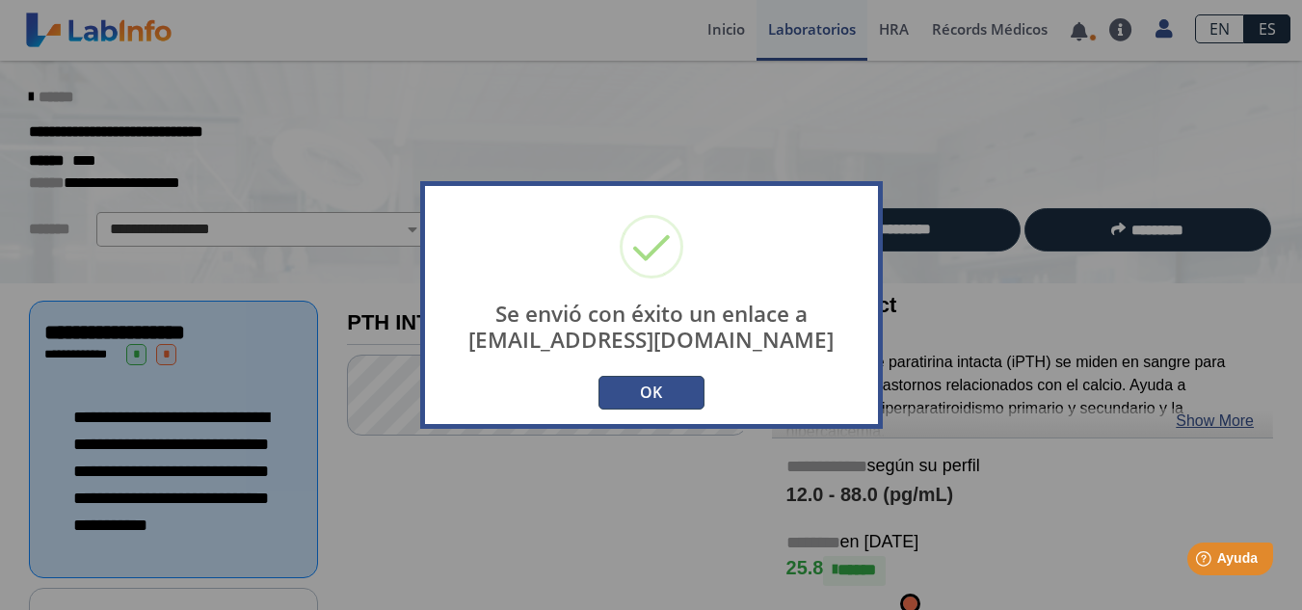
click at [654, 391] on button "OK" at bounding box center [652, 393] width 106 height 34
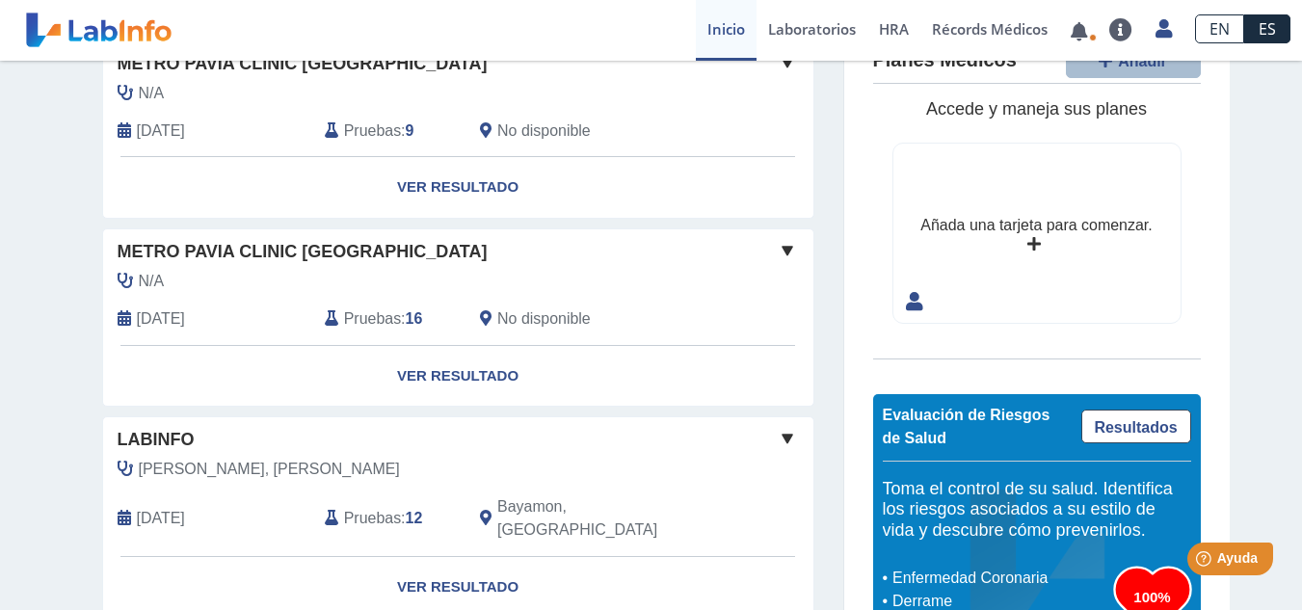
scroll to position [373, 0]
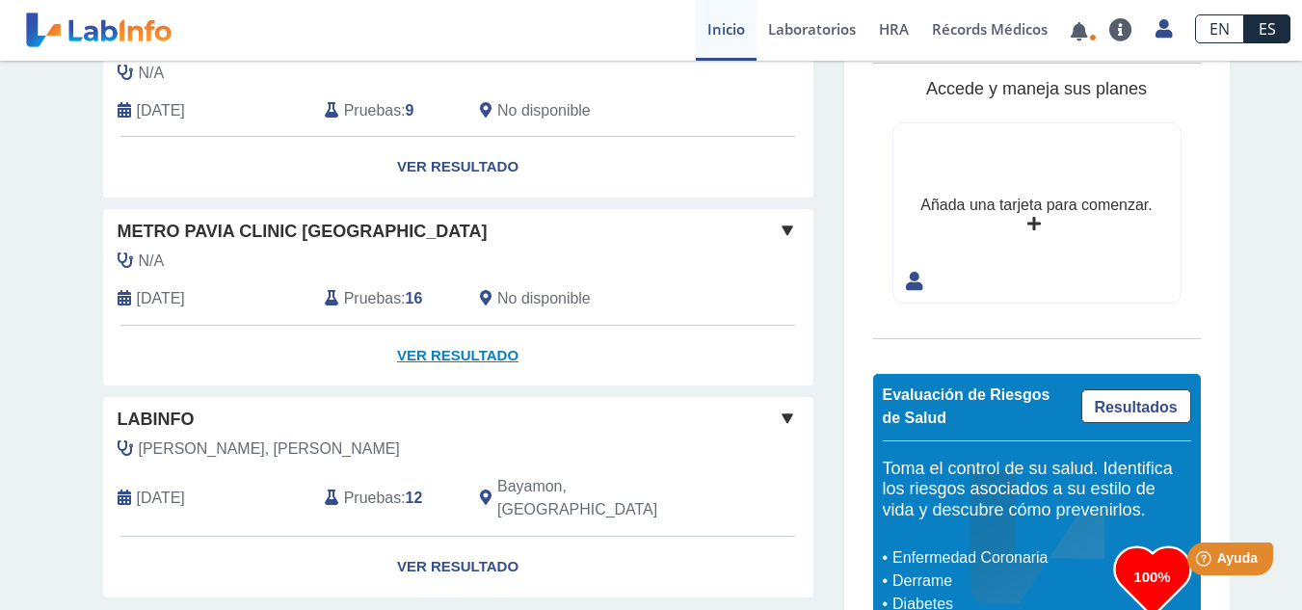
click at [446, 354] on link "Ver Resultado" at bounding box center [458, 356] width 710 height 61
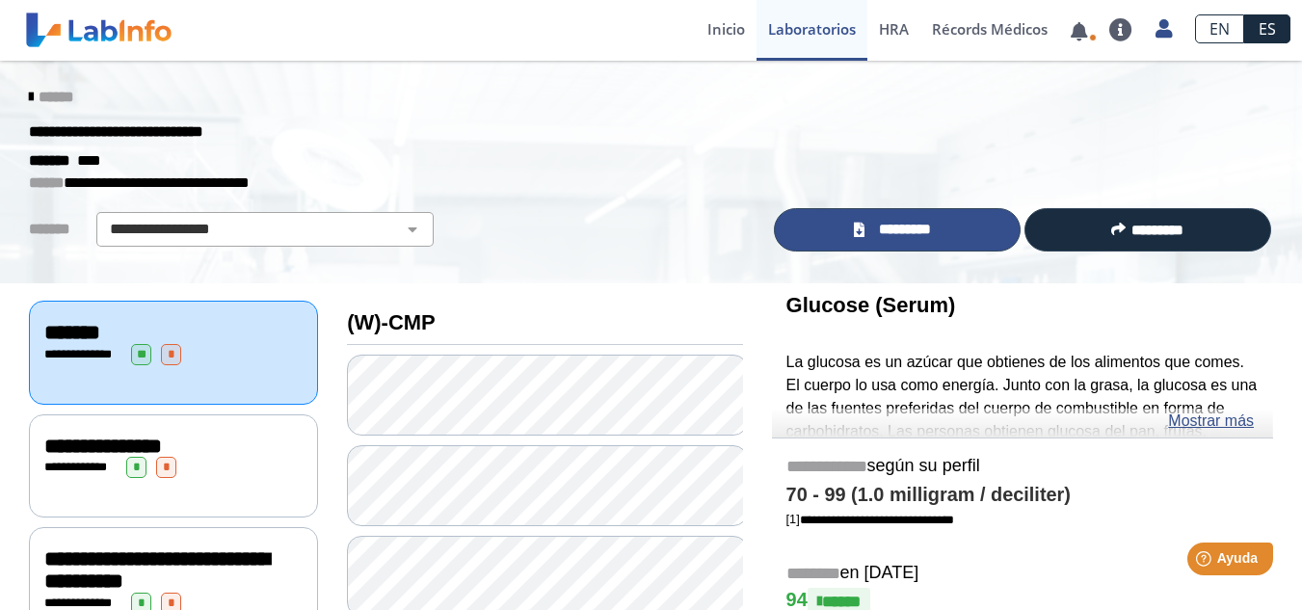
click at [871, 219] on span "*********" at bounding box center [905, 230] width 70 height 22
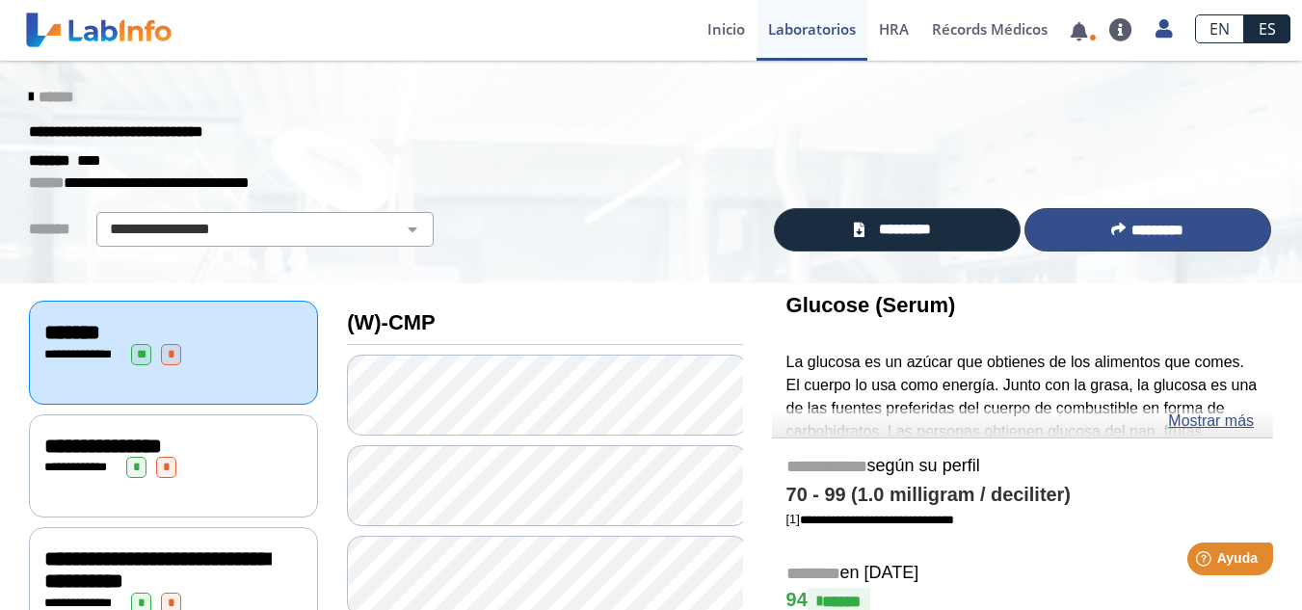
click at [1111, 224] on icon at bounding box center [1118, 229] width 14 height 14
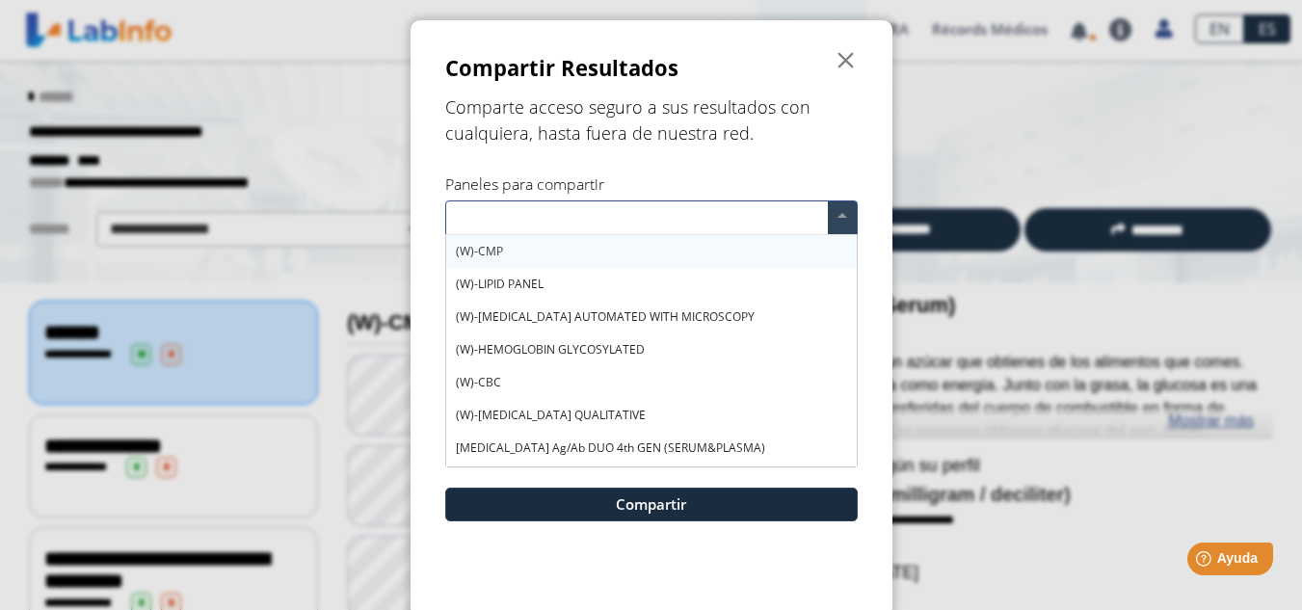
click at [567, 255] on div "(W)-CMP" at bounding box center [651, 251] width 411 height 33
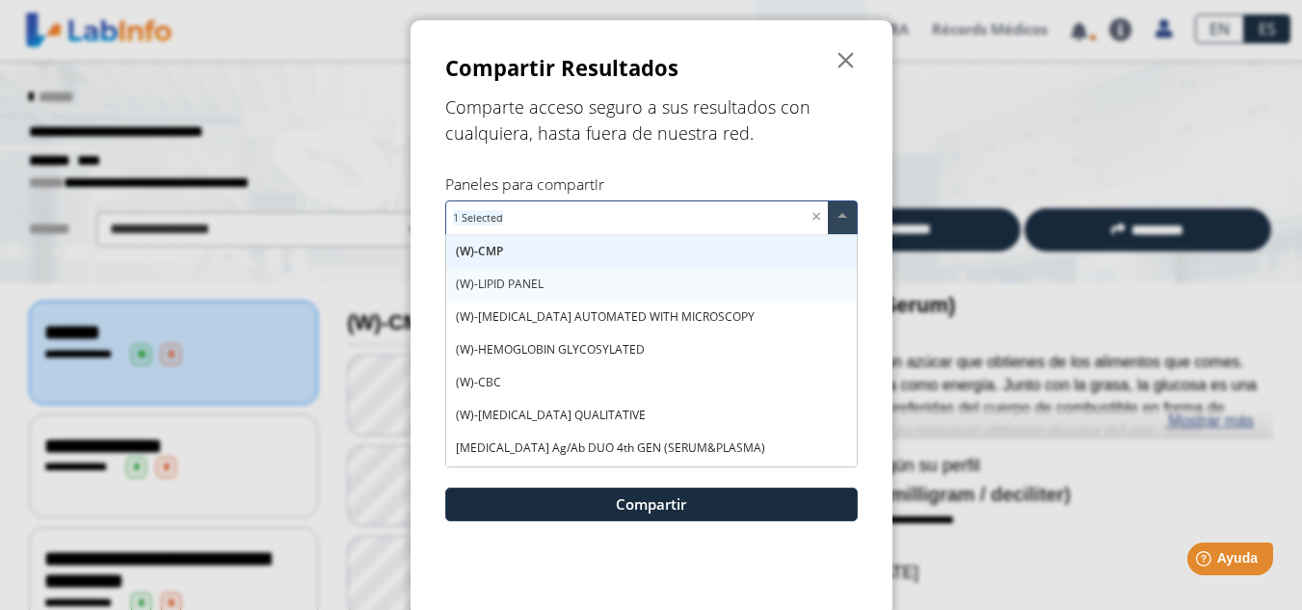
click at [564, 280] on div "(W)-LIPID PANEL" at bounding box center [651, 284] width 411 height 33
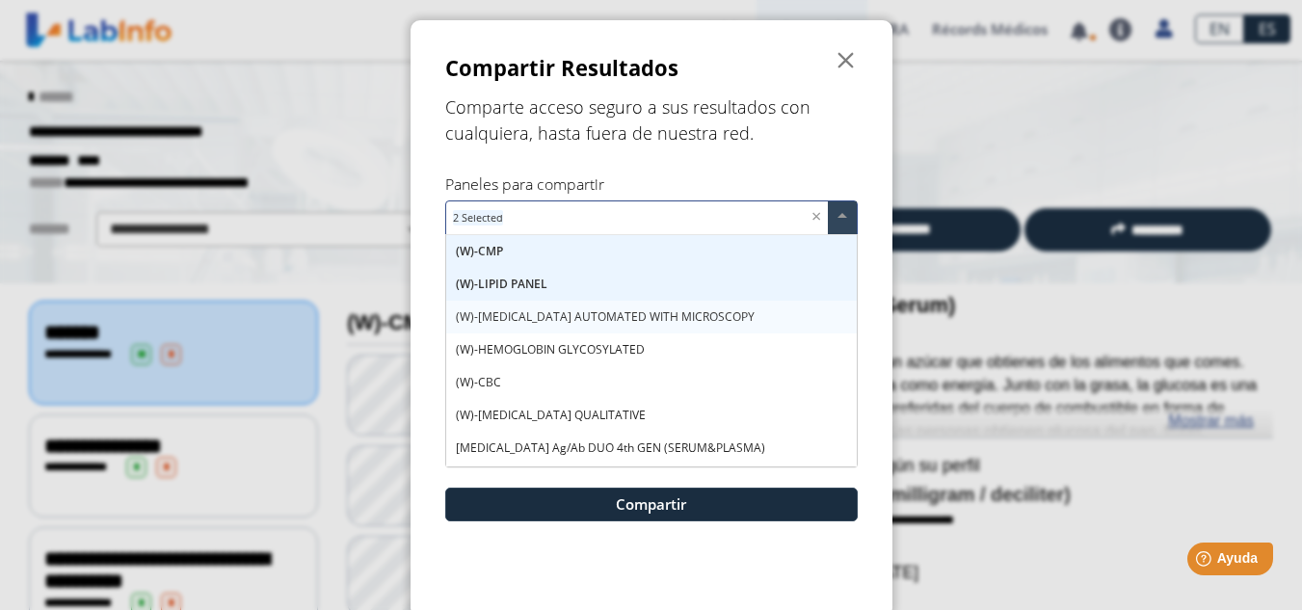
click at [566, 309] on span "(W)-[MEDICAL_DATA] AUTOMATED WITH MICROSCOPY" at bounding box center [605, 316] width 299 height 16
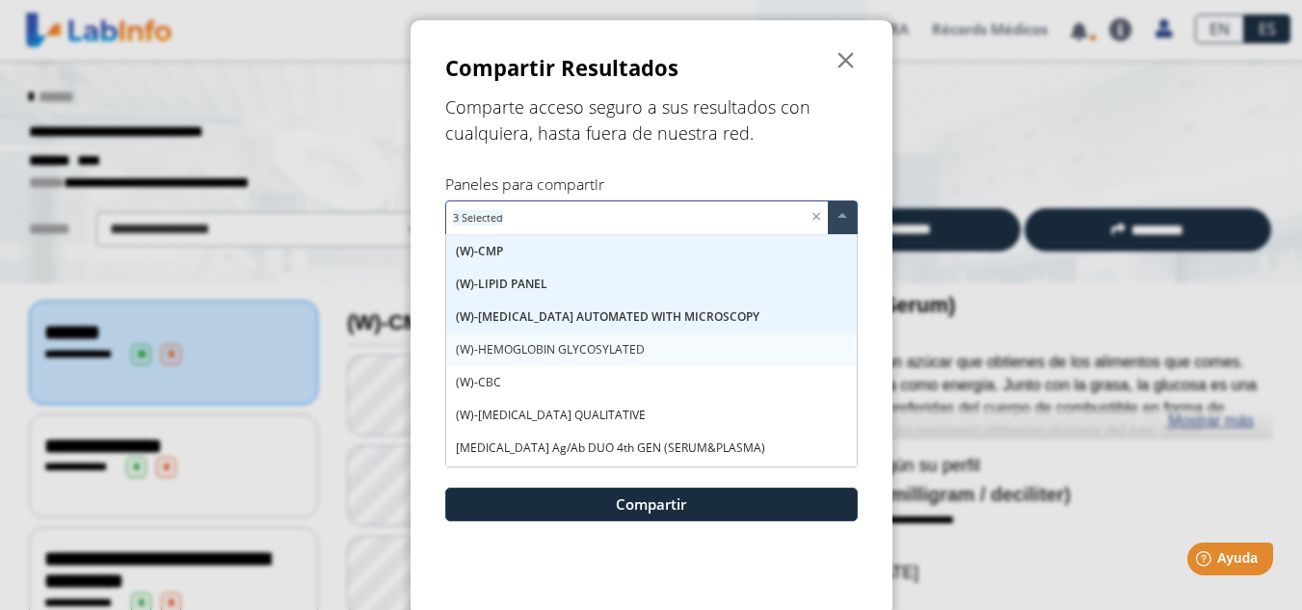
click at [551, 349] on span "(W)-HEMOGLOBIN GLYCOSYLATED" at bounding box center [550, 349] width 189 height 16
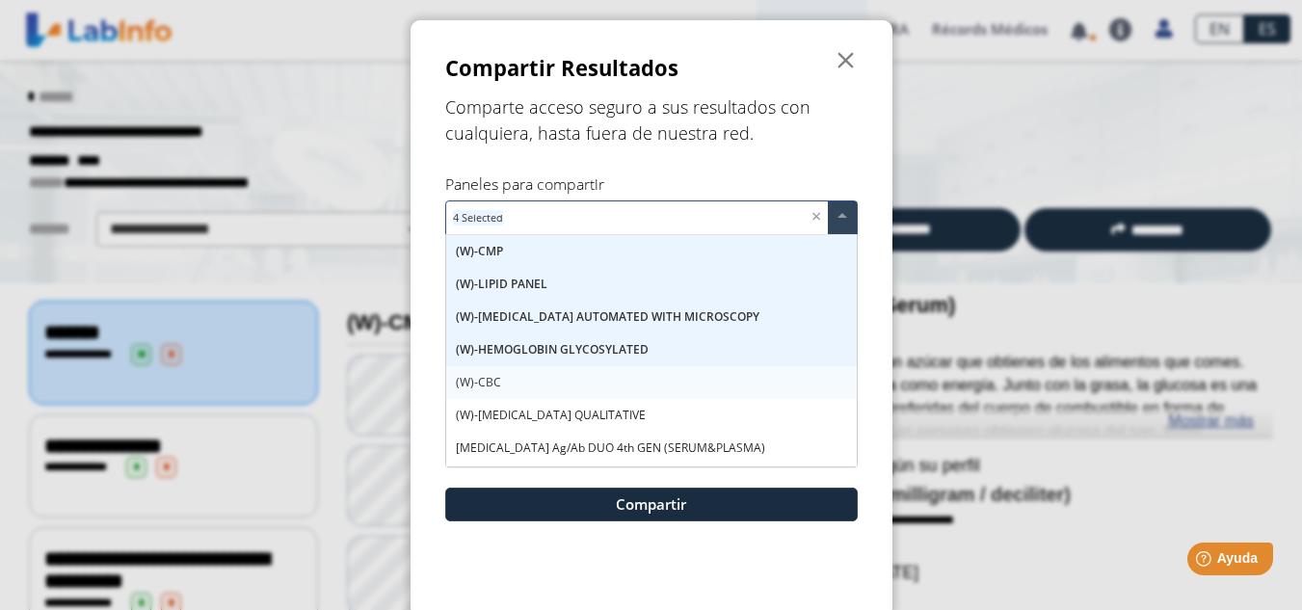
click at [547, 377] on div "(W)-CBC" at bounding box center [651, 382] width 411 height 33
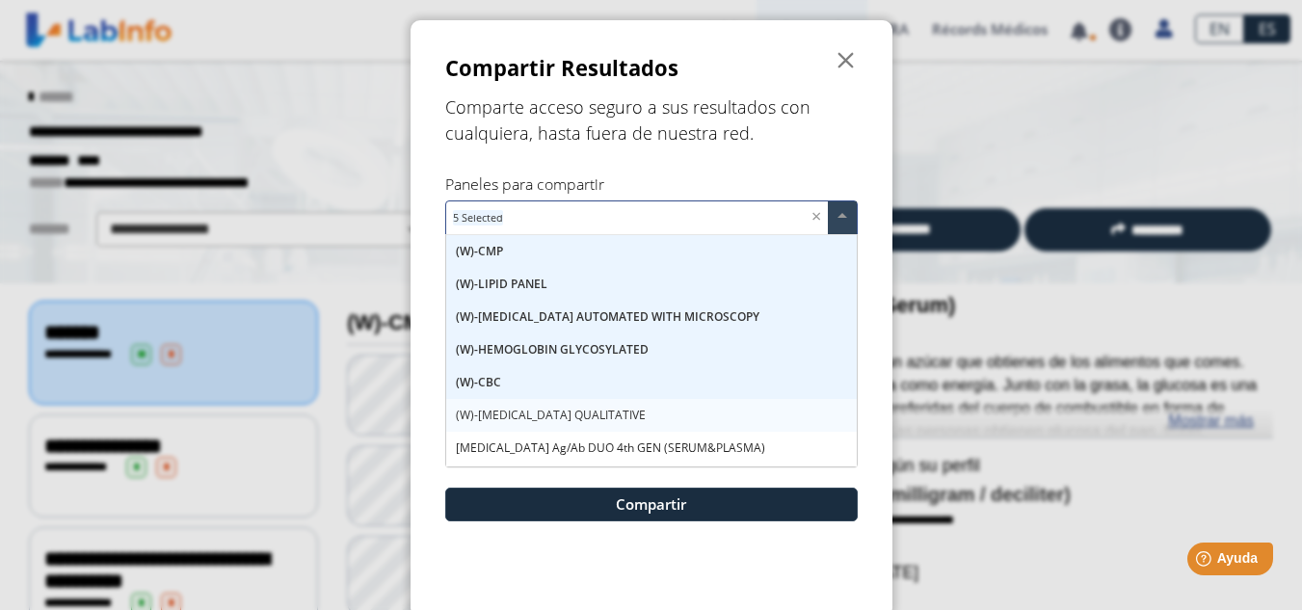
click at [544, 416] on span "(W)-[MEDICAL_DATA] QUALITATIVE" at bounding box center [551, 415] width 190 height 16
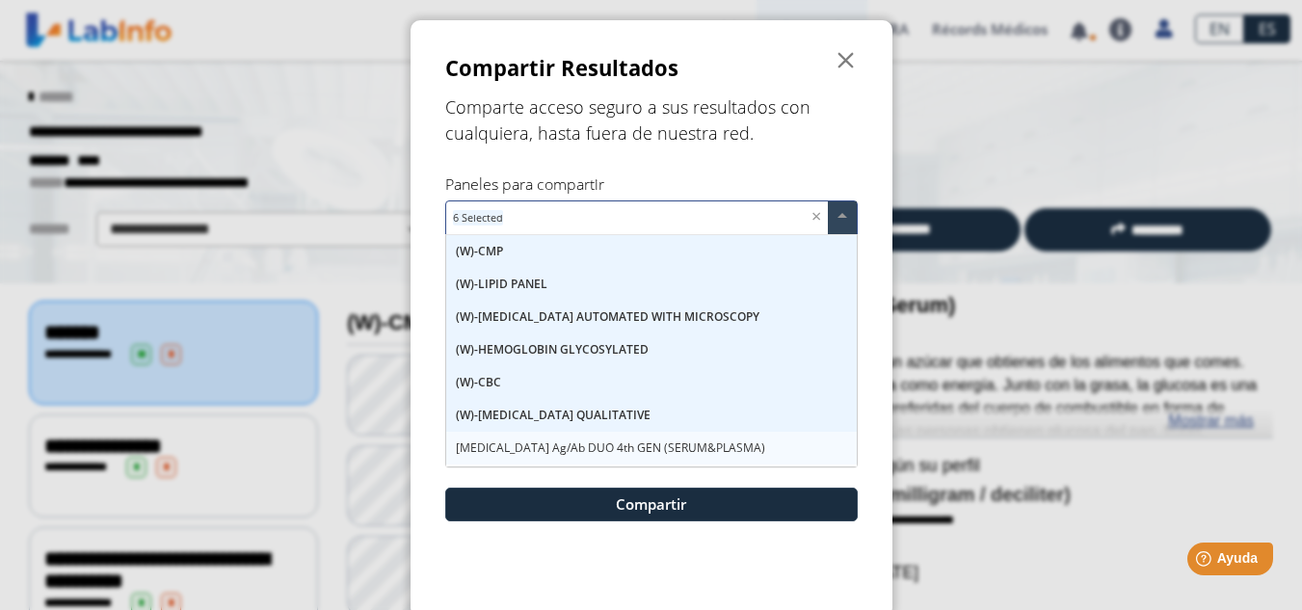
click at [554, 448] on span "[MEDICAL_DATA] Ag/Ab DUO 4th GEN (SERUM&PLASMA)" at bounding box center [610, 448] width 309 height 16
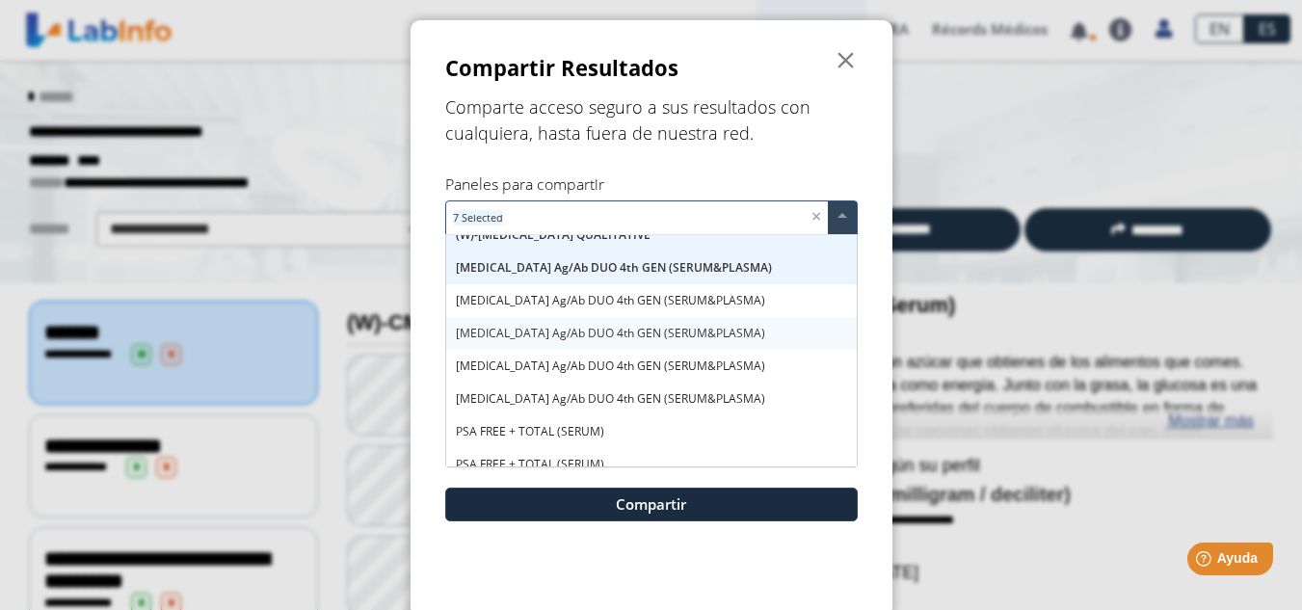
scroll to position [142, 0]
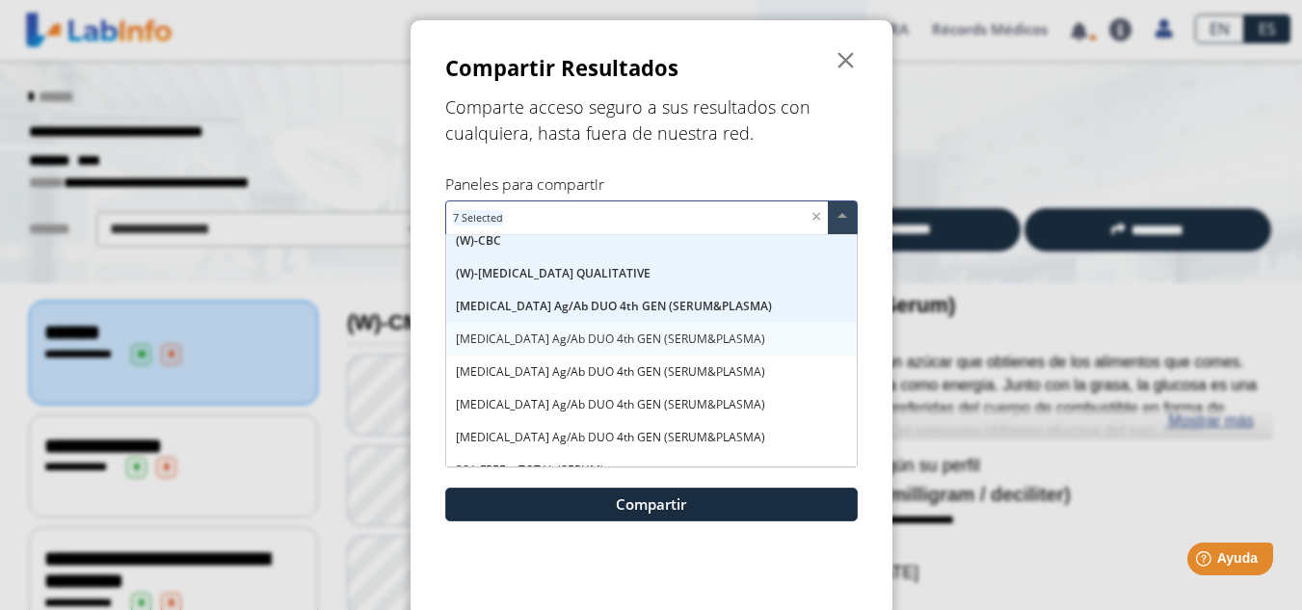
click at [506, 345] on span "[MEDICAL_DATA] Ag/Ab DUO 4th GEN (SERUM&PLASMA)" at bounding box center [610, 339] width 309 height 16
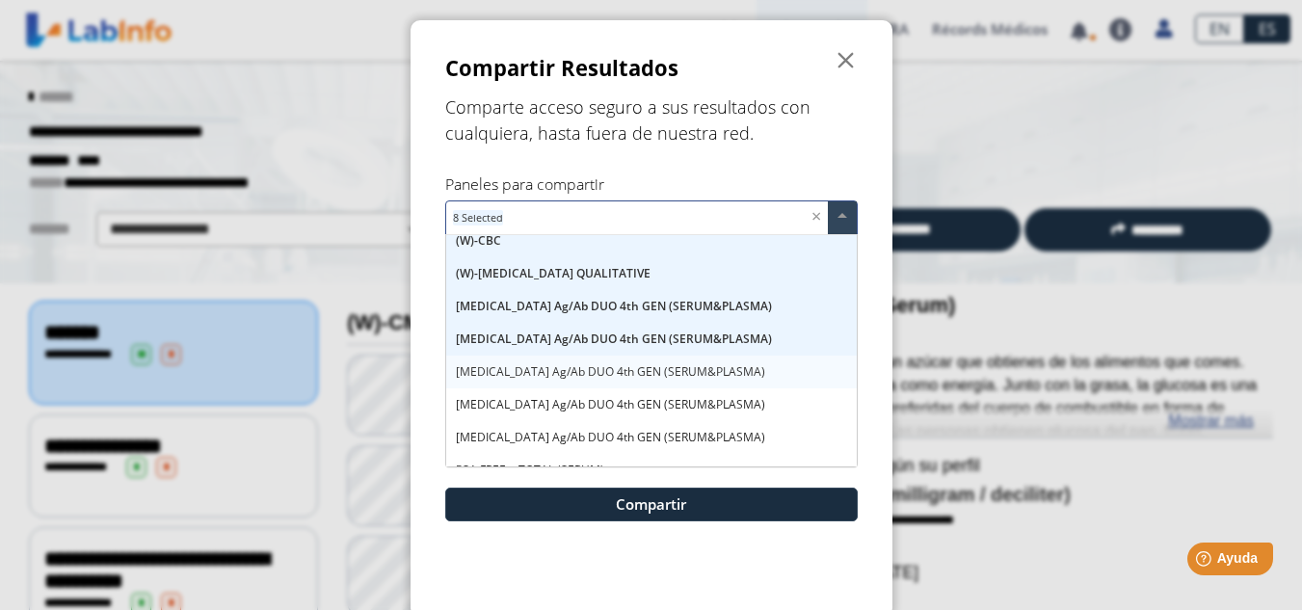
click at [510, 370] on span "[MEDICAL_DATA] Ag/Ab DUO 4th GEN (SERUM&PLASMA)" at bounding box center [610, 371] width 309 height 16
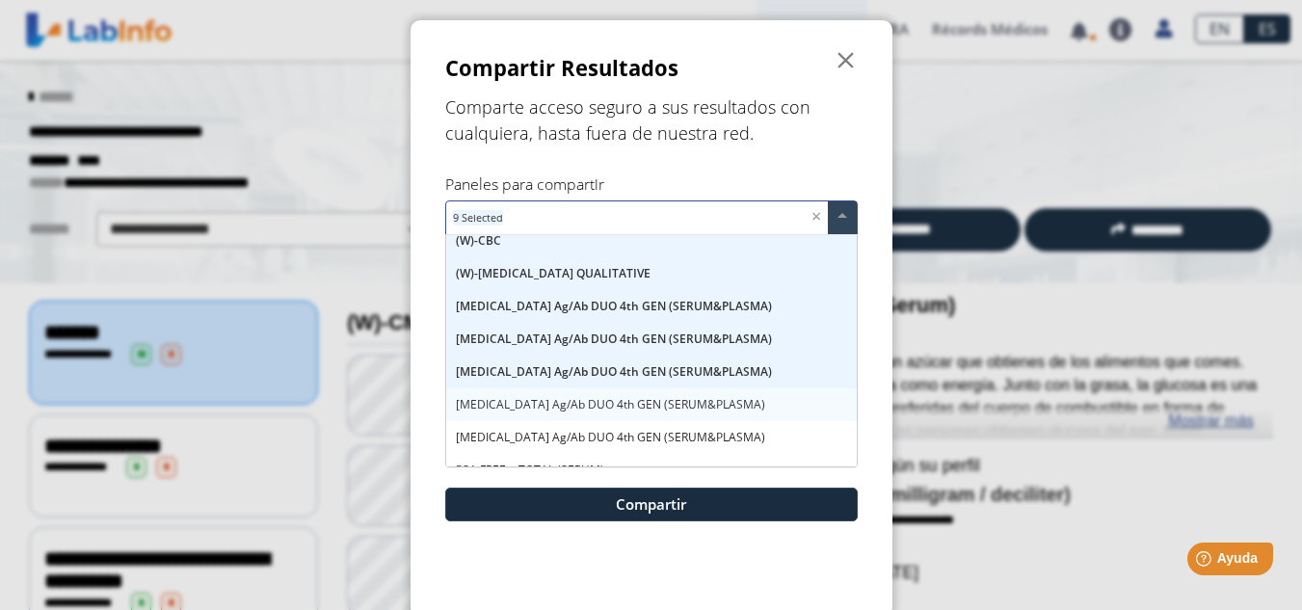
click at [520, 404] on span "[MEDICAL_DATA] Ag/Ab DUO 4th GEN (SERUM&PLASMA)" at bounding box center [610, 404] width 309 height 16
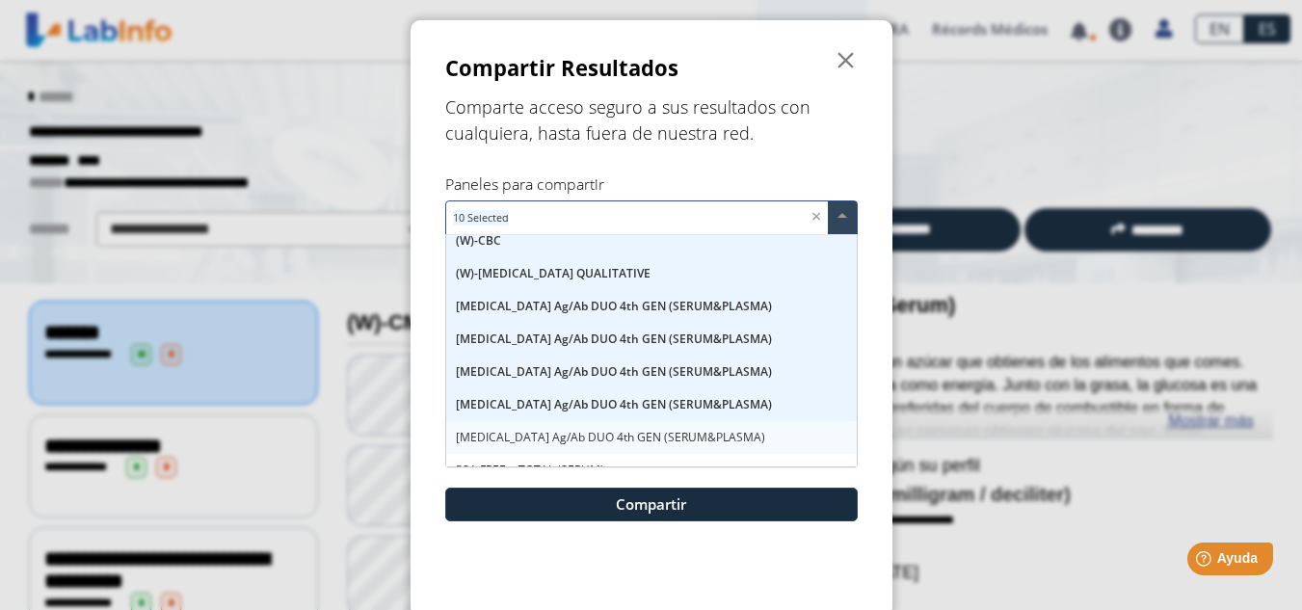
click at [531, 438] on span "[MEDICAL_DATA] Ag/Ab DUO 4th GEN (SERUM&PLASMA)" at bounding box center [610, 437] width 309 height 16
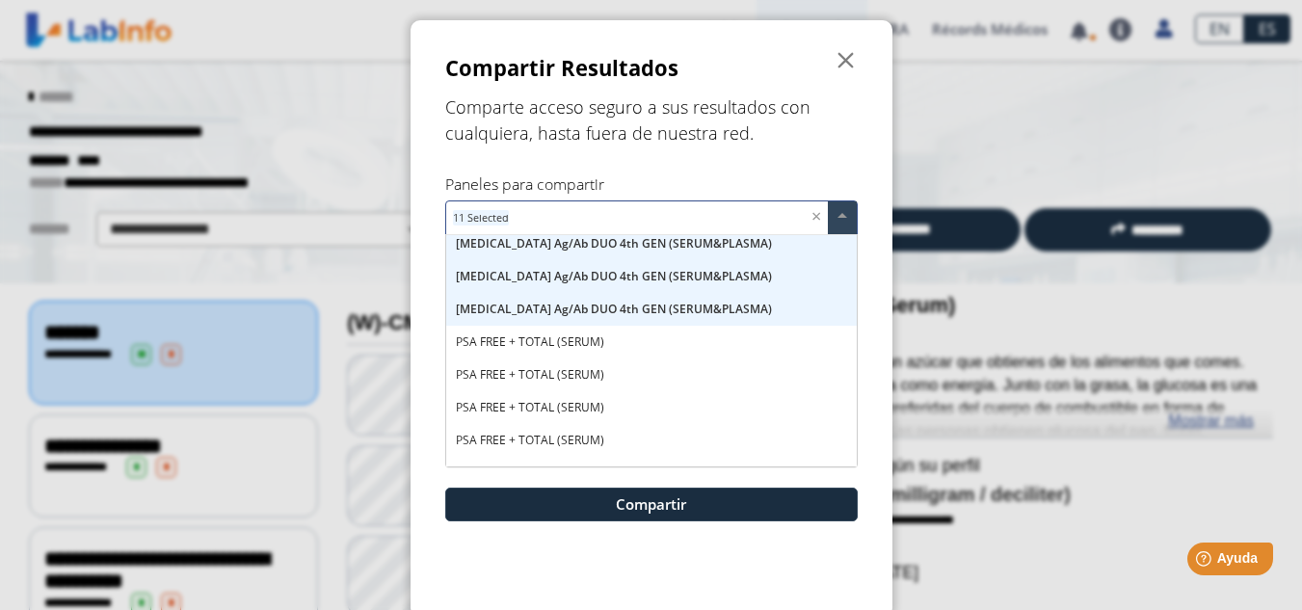
scroll to position [293, 0]
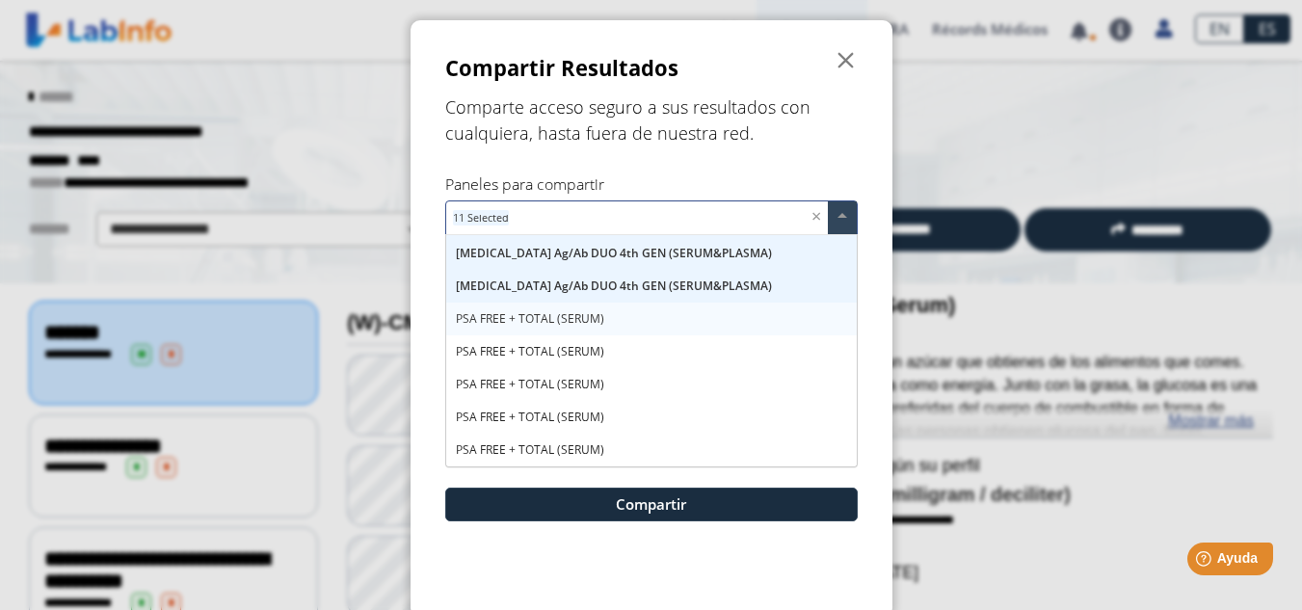
click at [560, 321] on span "PSA FREE + TOTAL (SERUM)" at bounding box center [530, 318] width 148 height 16
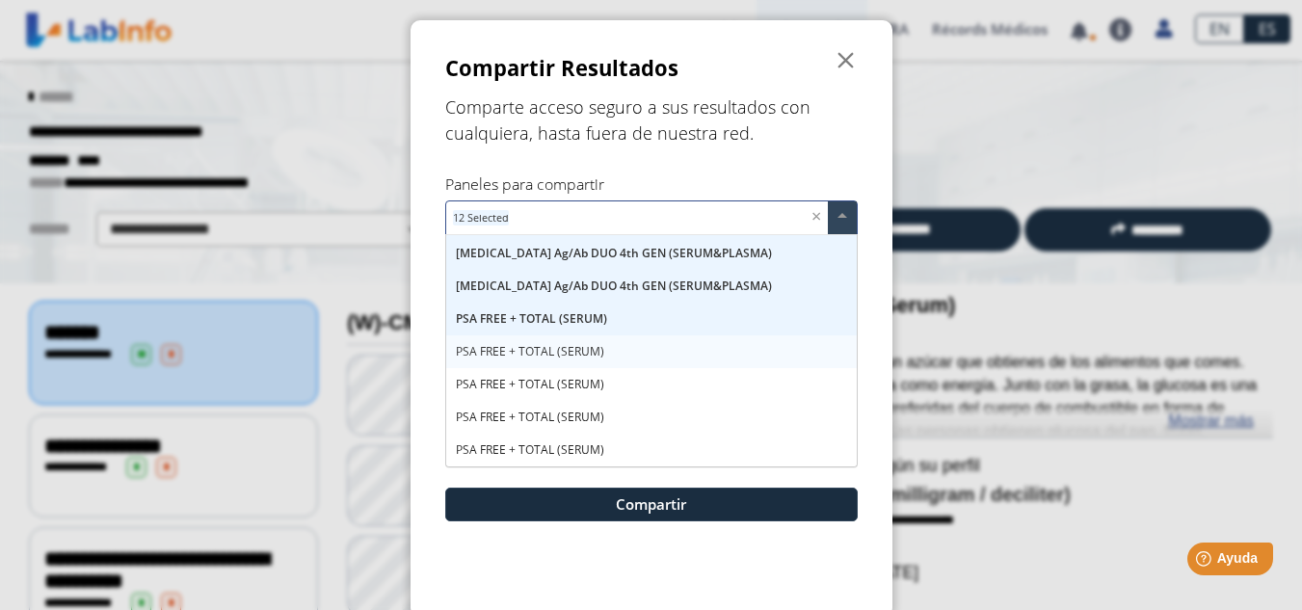
click at [557, 352] on span "PSA FREE + TOTAL (SERUM)" at bounding box center [530, 351] width 148 height 16
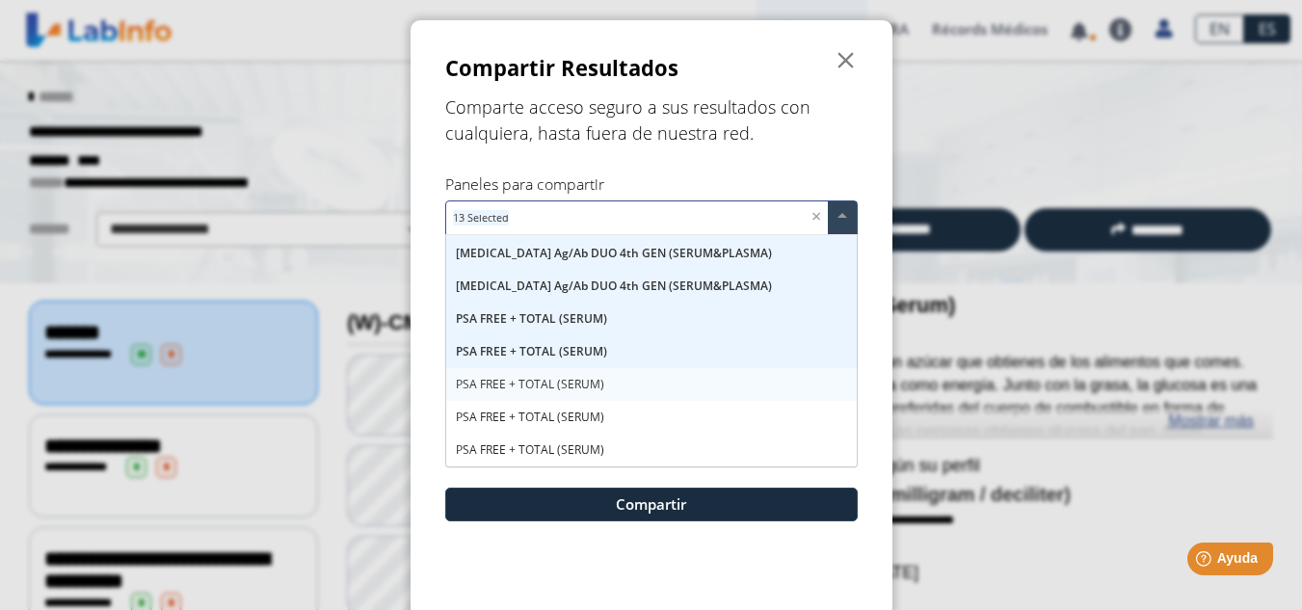
click at [564, 386] on span "PSA FREE + TOTAL (SERUM)" at bounding box center [530, 384] width 148 height 16
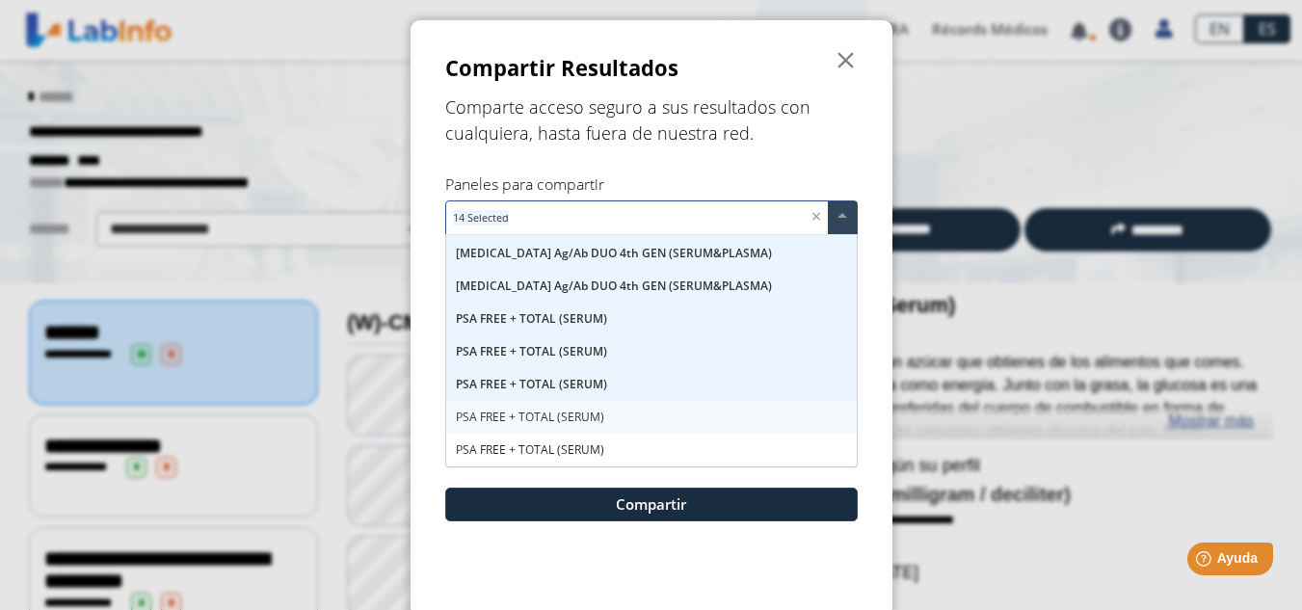
click at [577, 418] on span "PSA FREE + TOTAL (SERUM)" at bounding box center [530, 417] width 148 height 16
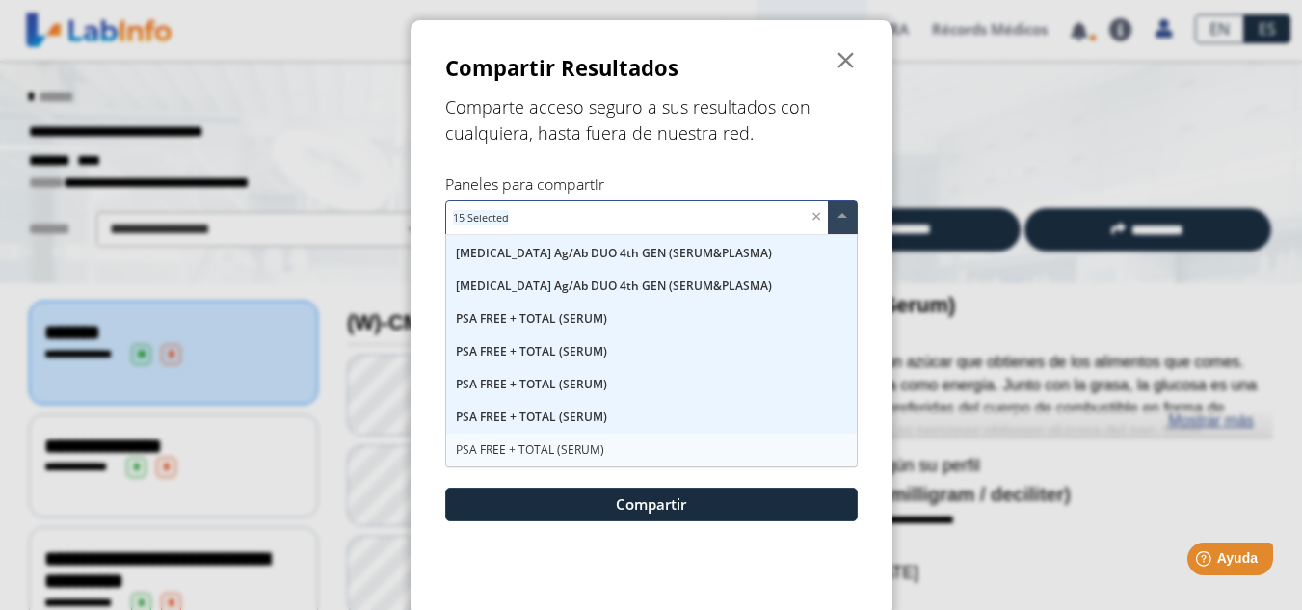
click at [578, 453] on span "PSA FREE + TOTAL (SERUM)" at bounding box center [530, 449] width 148 height 16
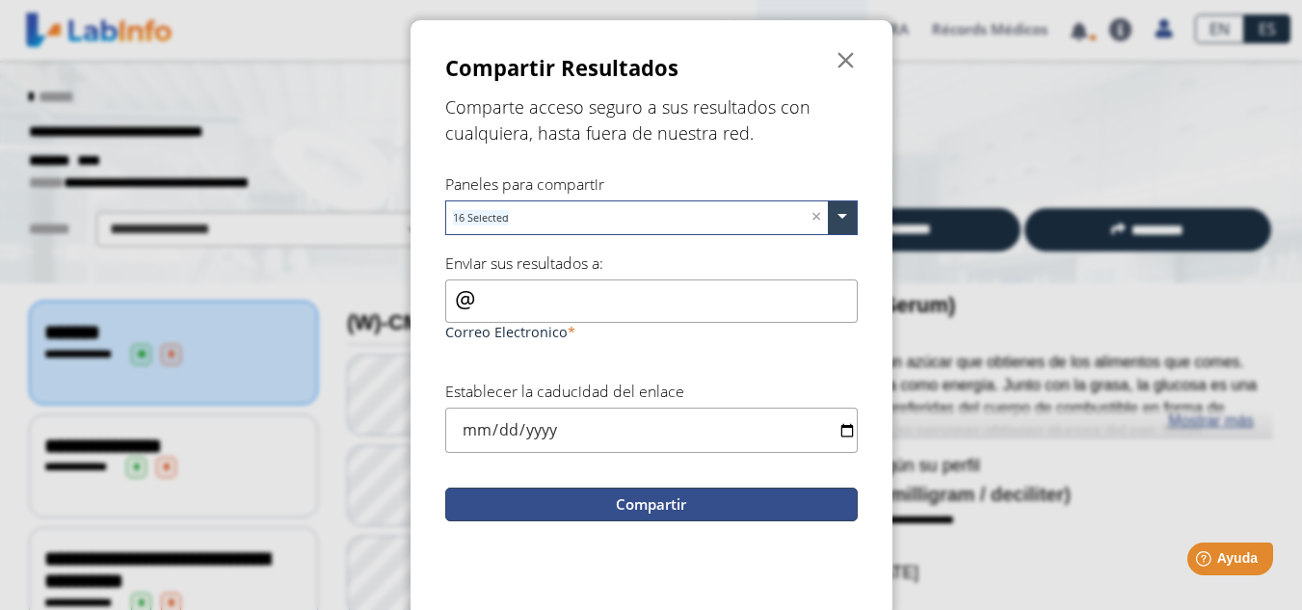
click at [680, 512] on button "Compartir" at bounding box center [651, 505] width 413 height 34
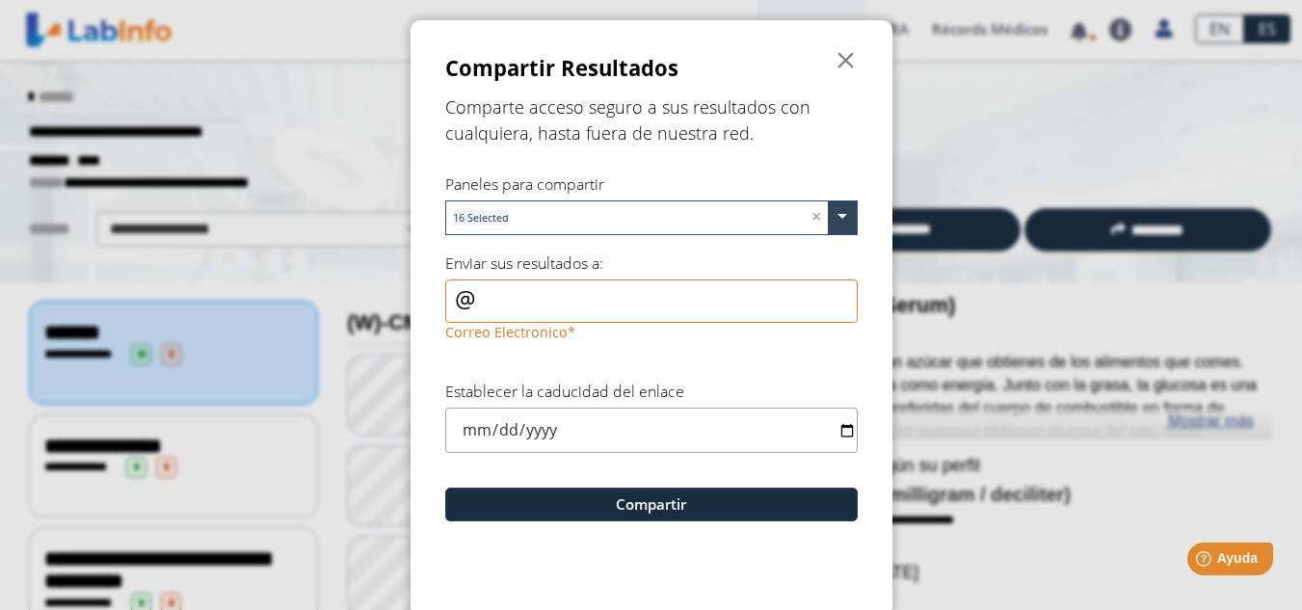
click at [778, 435] on input "date" at bounding box center [651, 430] width 413 height 45
click at [838, 431] on input "date" at bounding box center [651, 430] width 413 height 45
type input "[DATE]"
click at [512, 303] on input "Correo Electronico" at bounding box center [651, 301] width 413 height 43
type input "[EMAIL_ADDRESS][DOMAIN_NAME]"
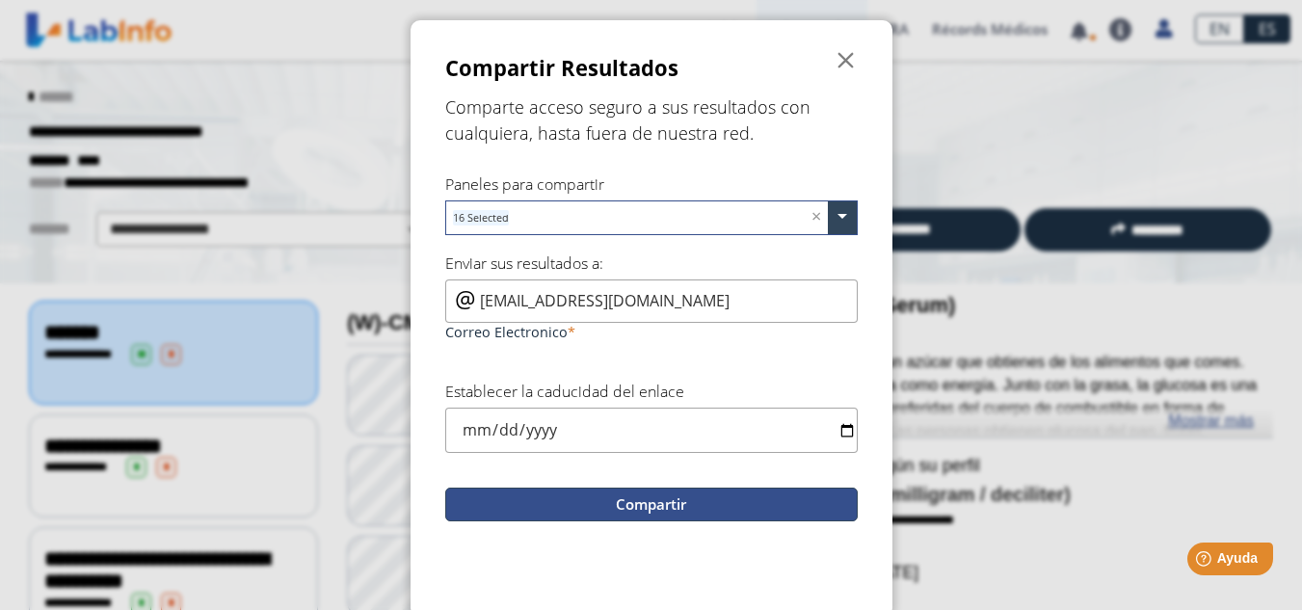
click at [651, 506] on button "Compartir" at bounding box center [651, 505] width 413 height 34
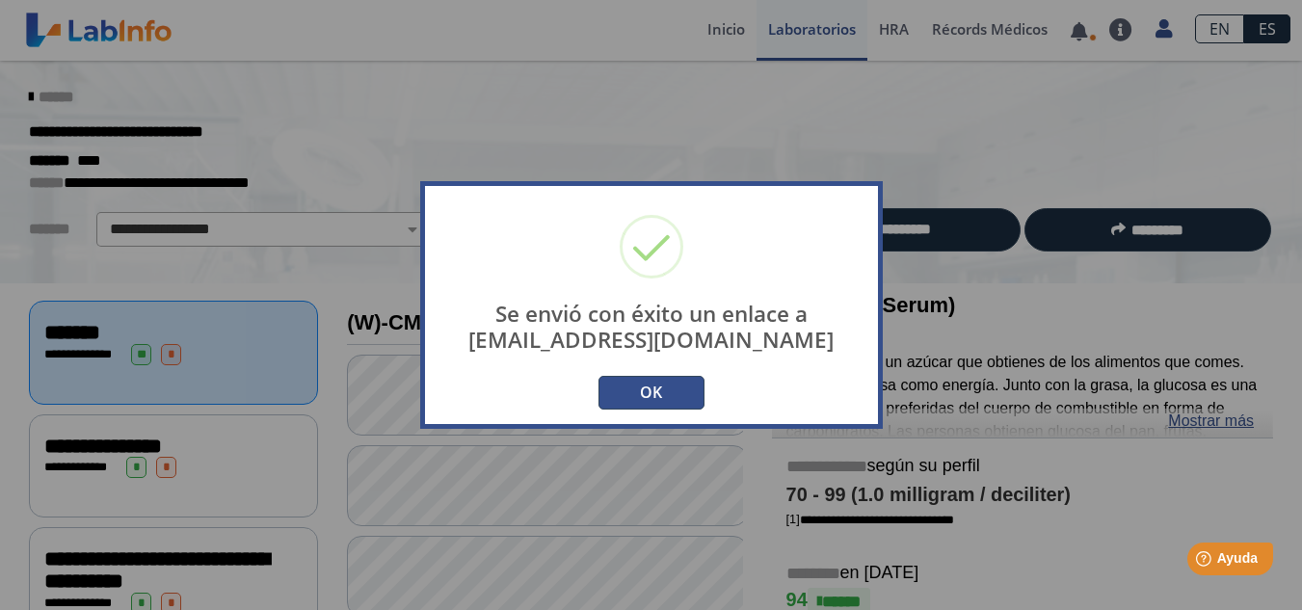
click at [672, 387] on button "OK" at bounding box center [652, 393] width 106 height 34
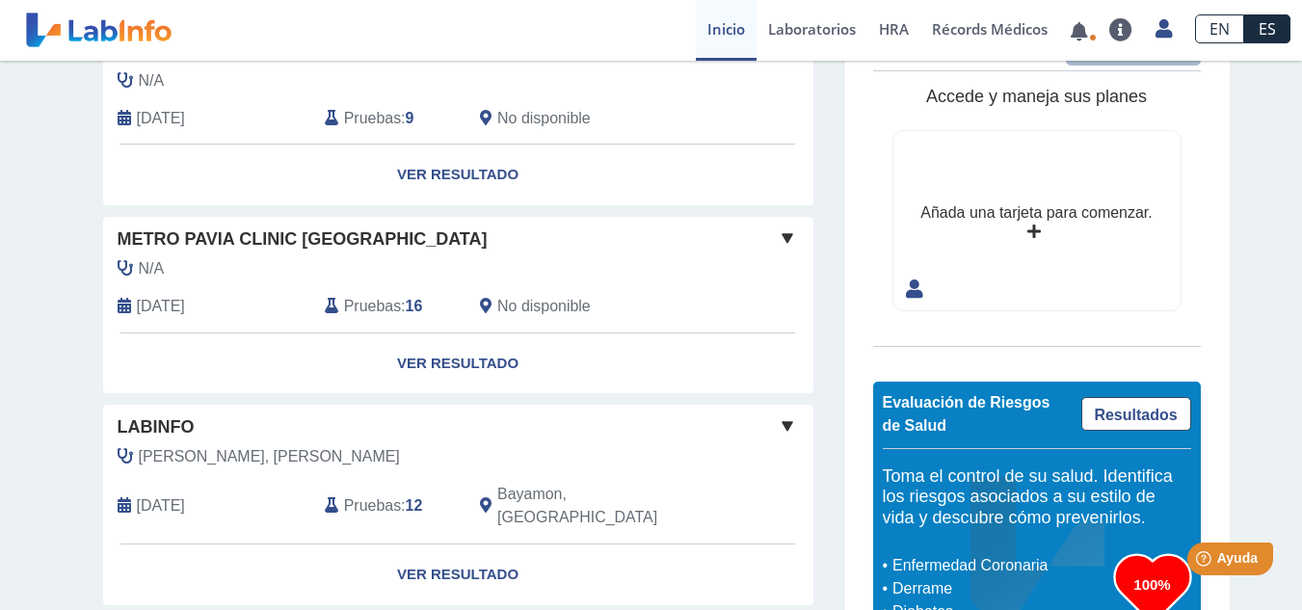
scroll to position [407, 0]
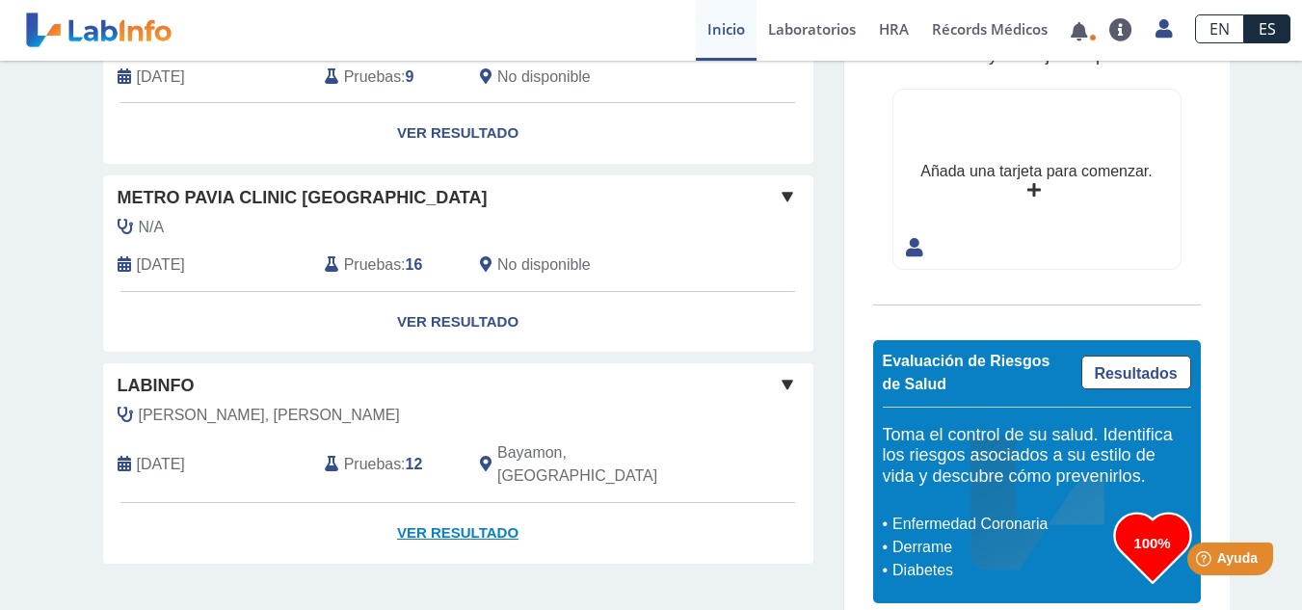
click at [430, 508] on link "Ver Resultado" at bounding box center [458, 533] width 710 height 61
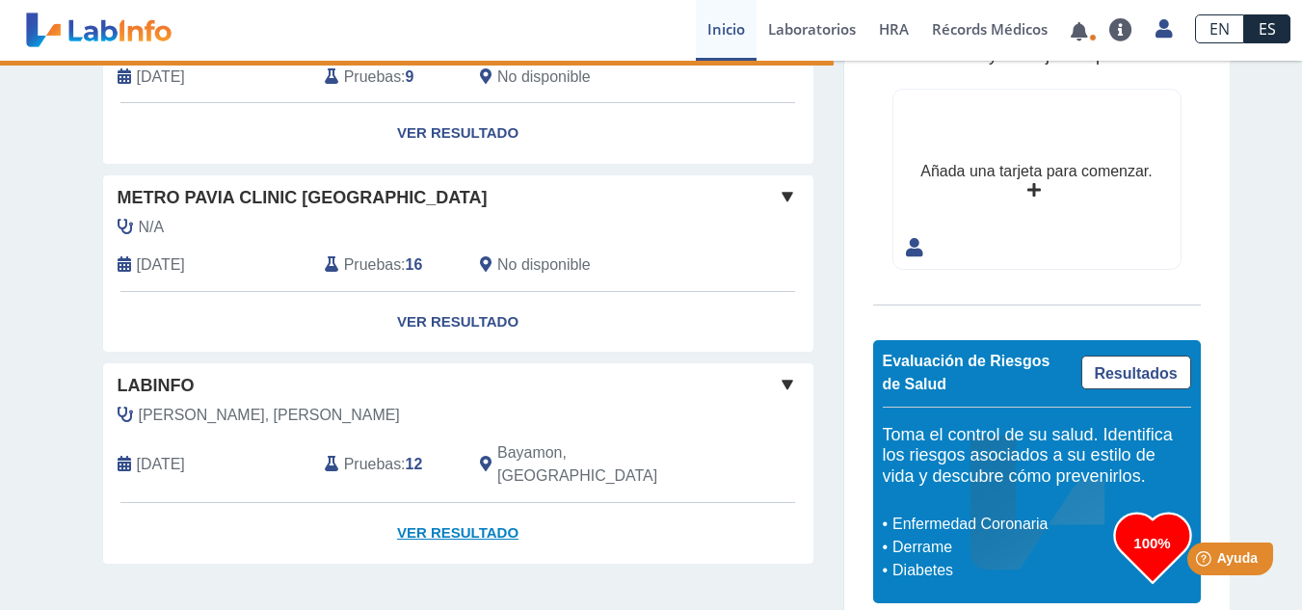
click at [430, 508] on link "Ver Resultado" at bounding box center [458, 533] width 710 height 61
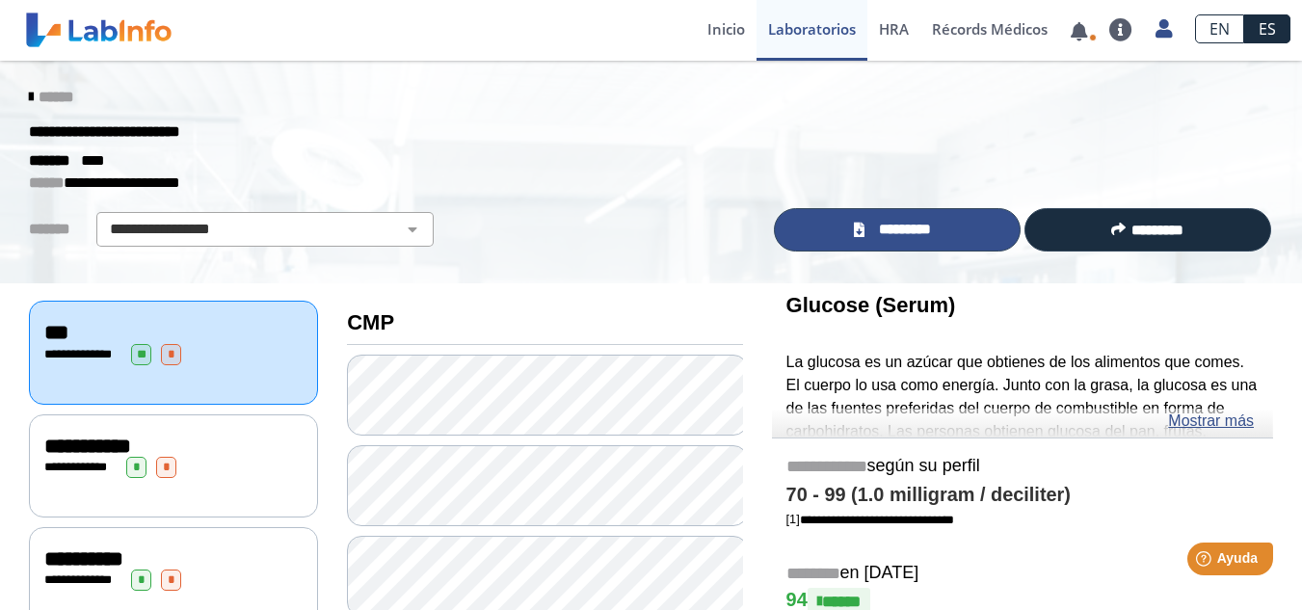
click at [881, 227] on span "*********" at bounding box center [905, 230] width 70 height 22
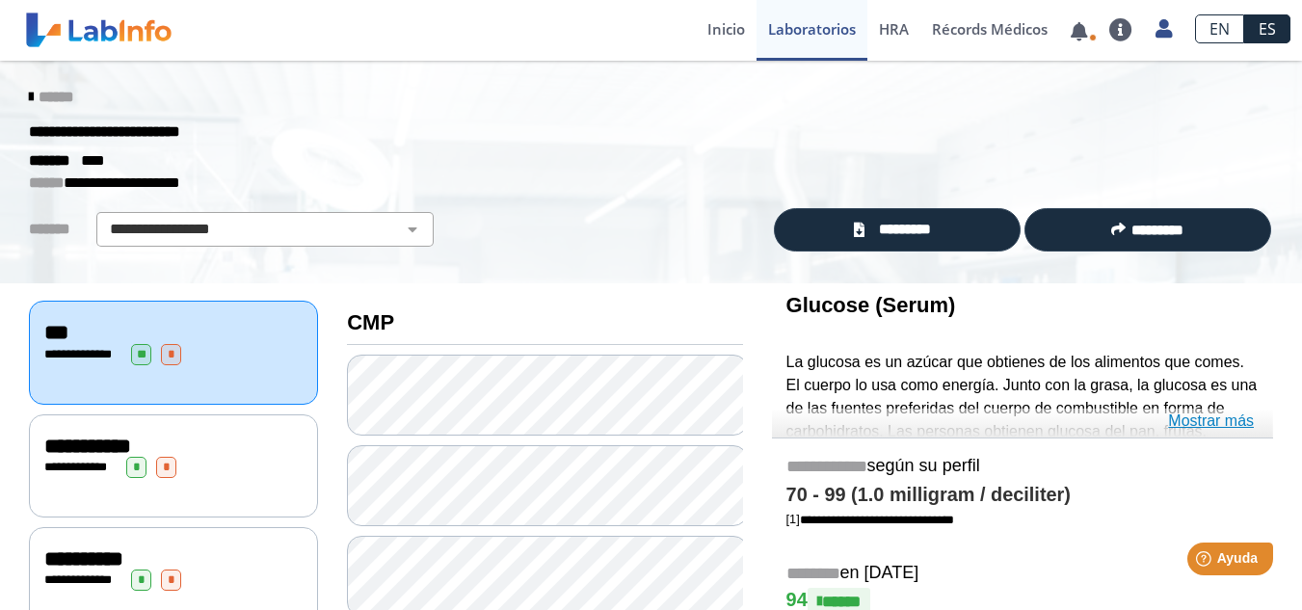
click at [1203, 414] on link "Mostrar más" at bounding box center [1211, 421] width 86 height 23
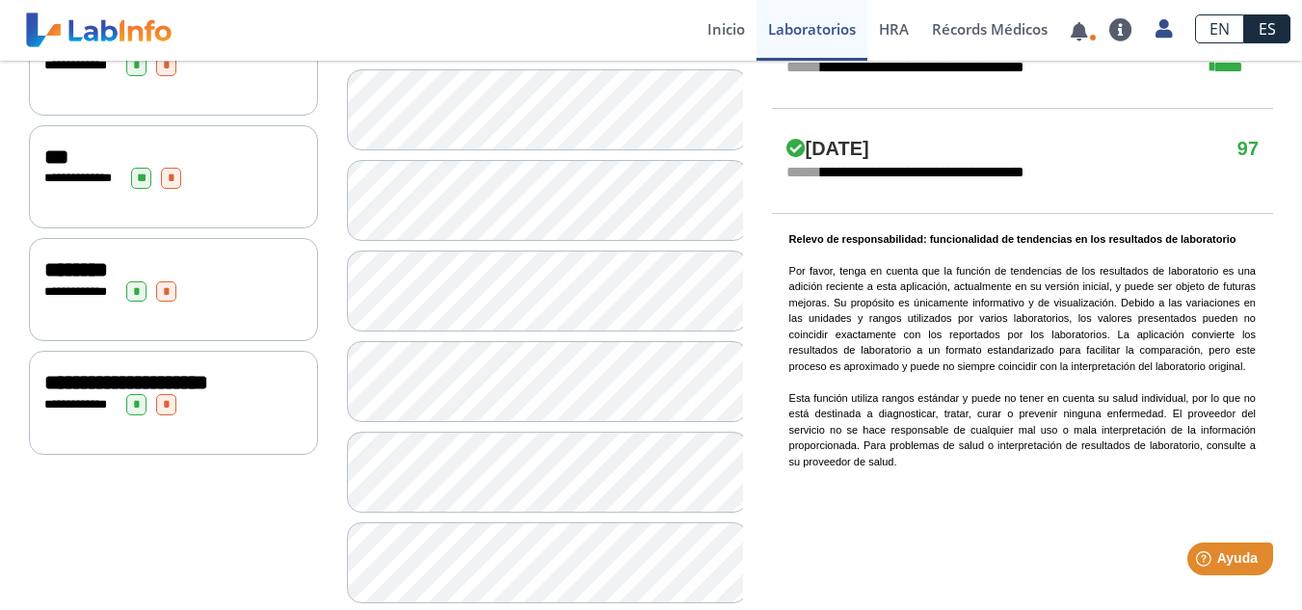
scroll to position [1205, 0]
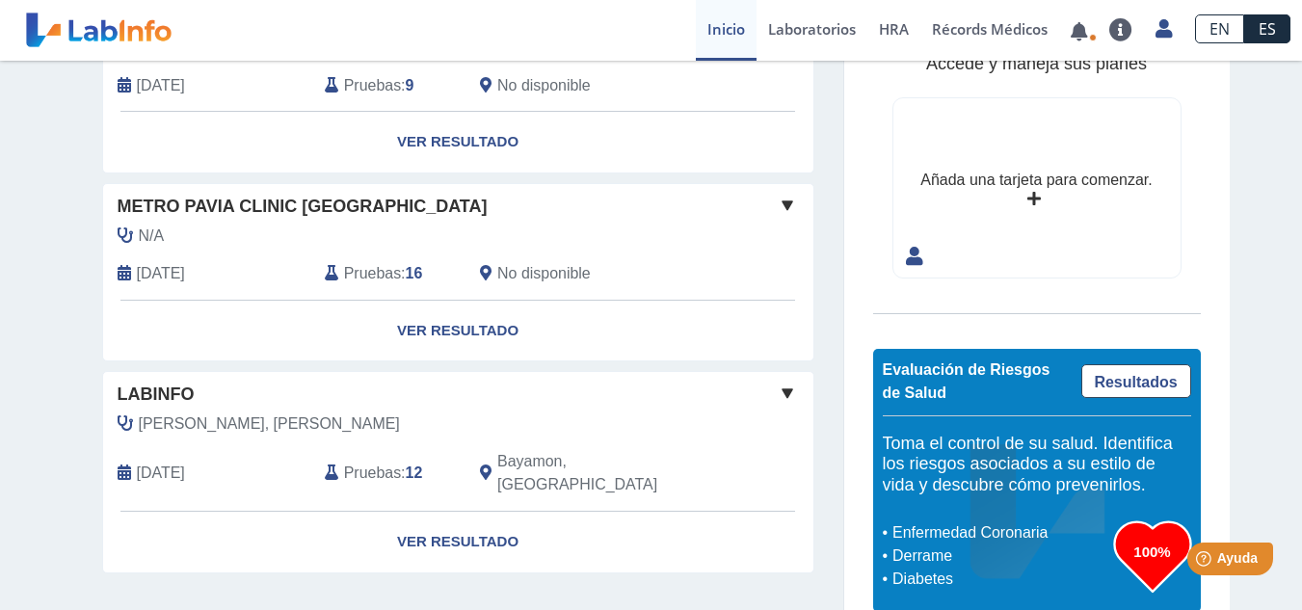
scroll to position [407, 0]
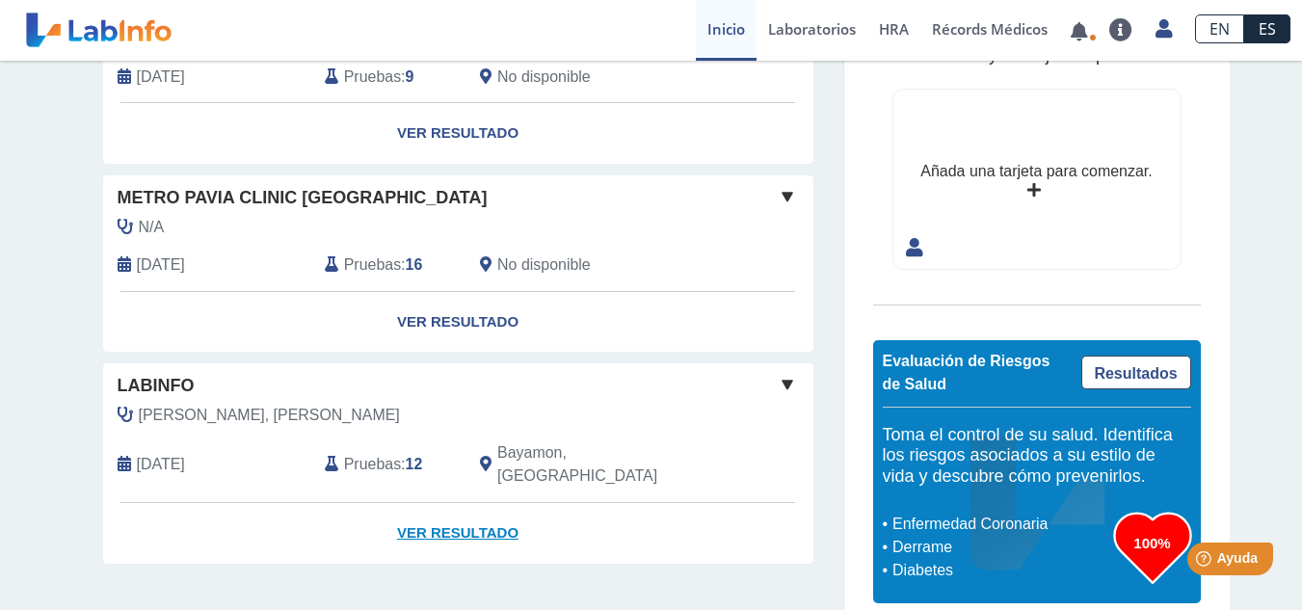
click at [439, 505] on link "Ver Resultado" at bounding box center [458, 533] width 710 height 61
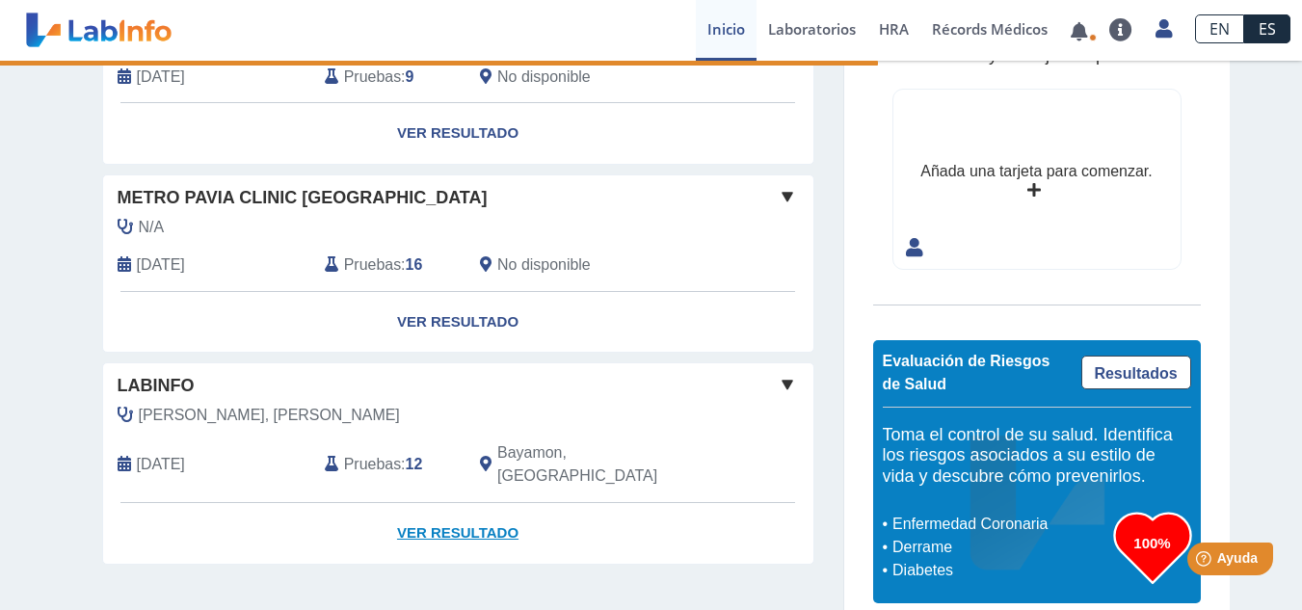
click at [439, 505] on link "Ver Resultado" at bounding box center [458, 533] width 710 height 61
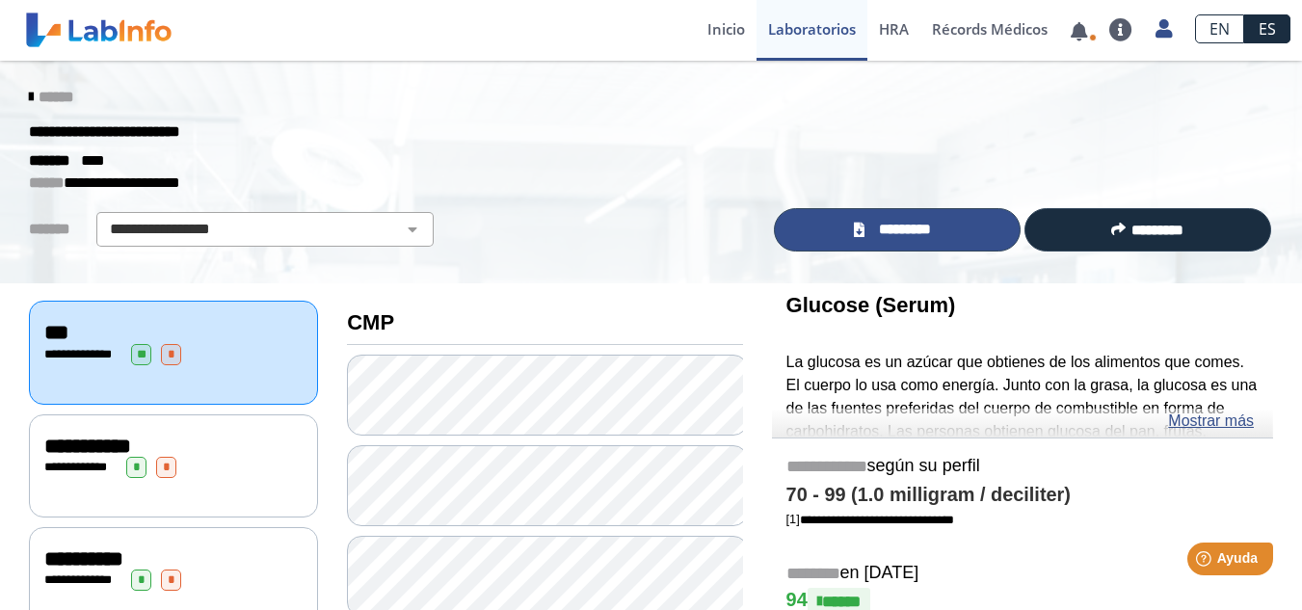
click at [878, 231] on span "*********" at bounding box center [905, 230] width 70 height 22
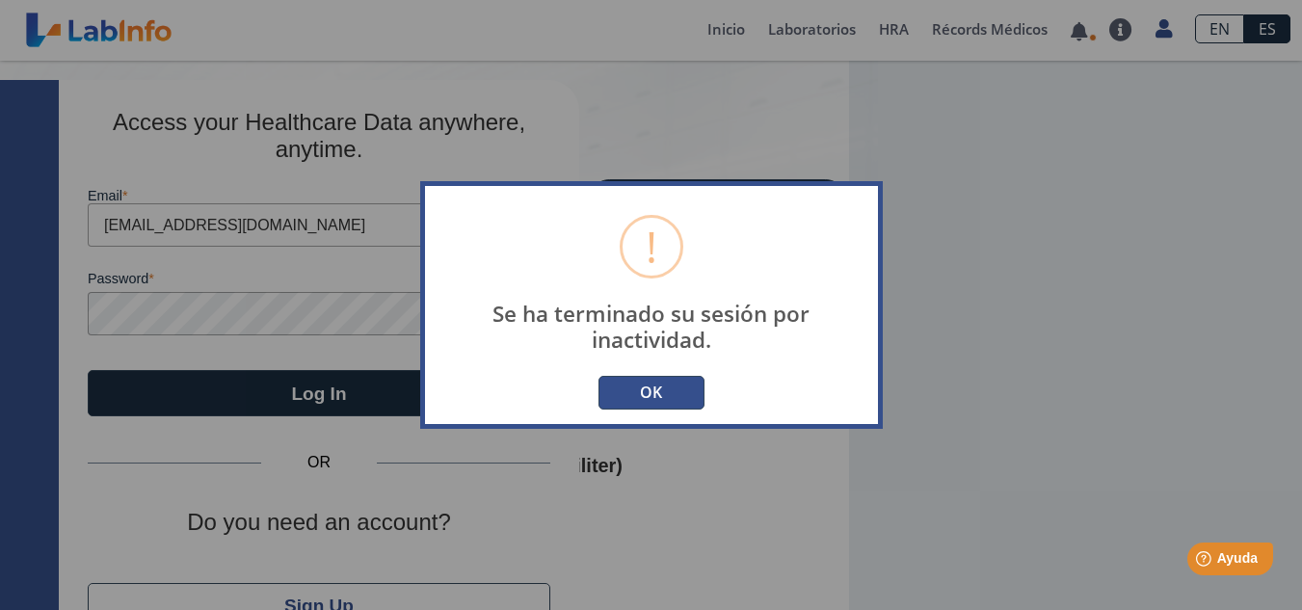
type input "[EMAIL_ADDRESS][DOMAIN_NAME]"
